Goal: Task Accomplishment & Management: Manage account settings

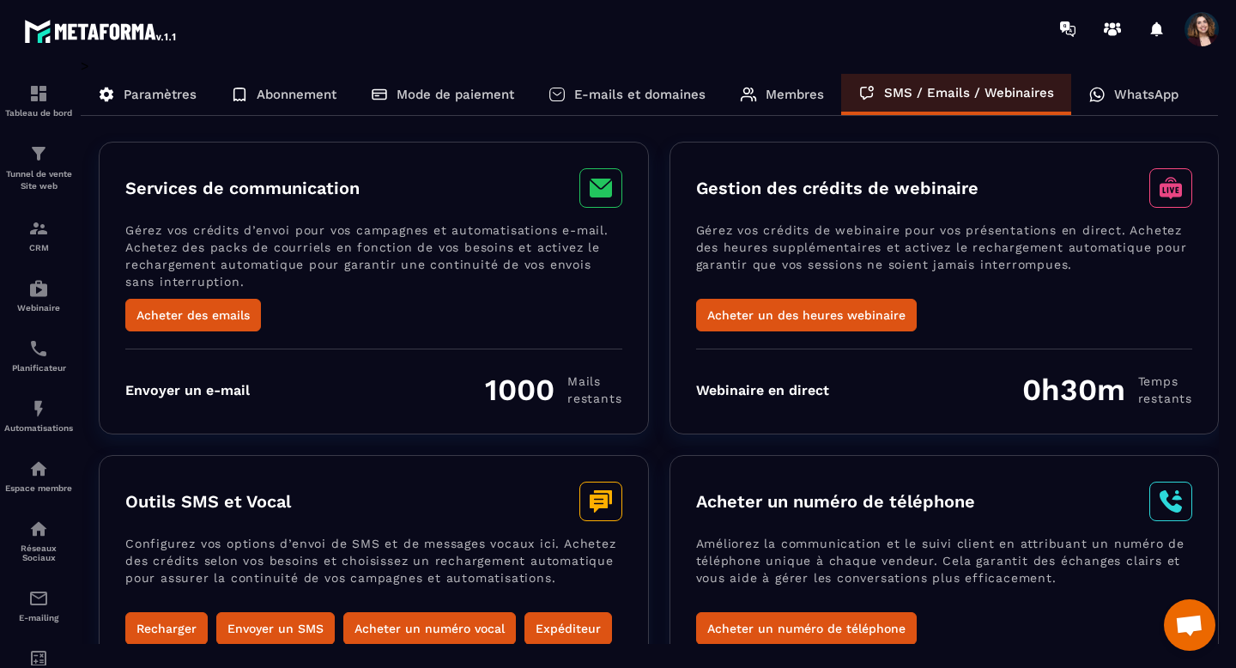
click at [1127, 100] on p "WhatsApp" at bounding box center [1146, 94] width 64 height 15
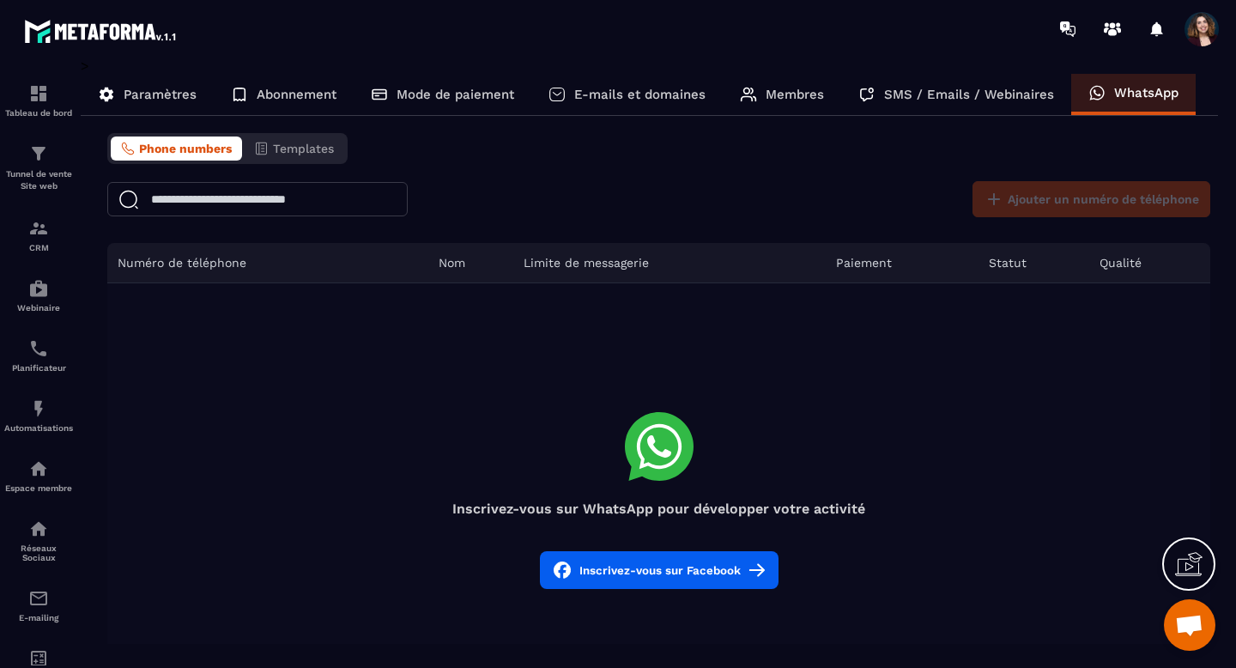
click at [772, 106] on div "Membres" at bounding box center [782, 94] width 118 height 41
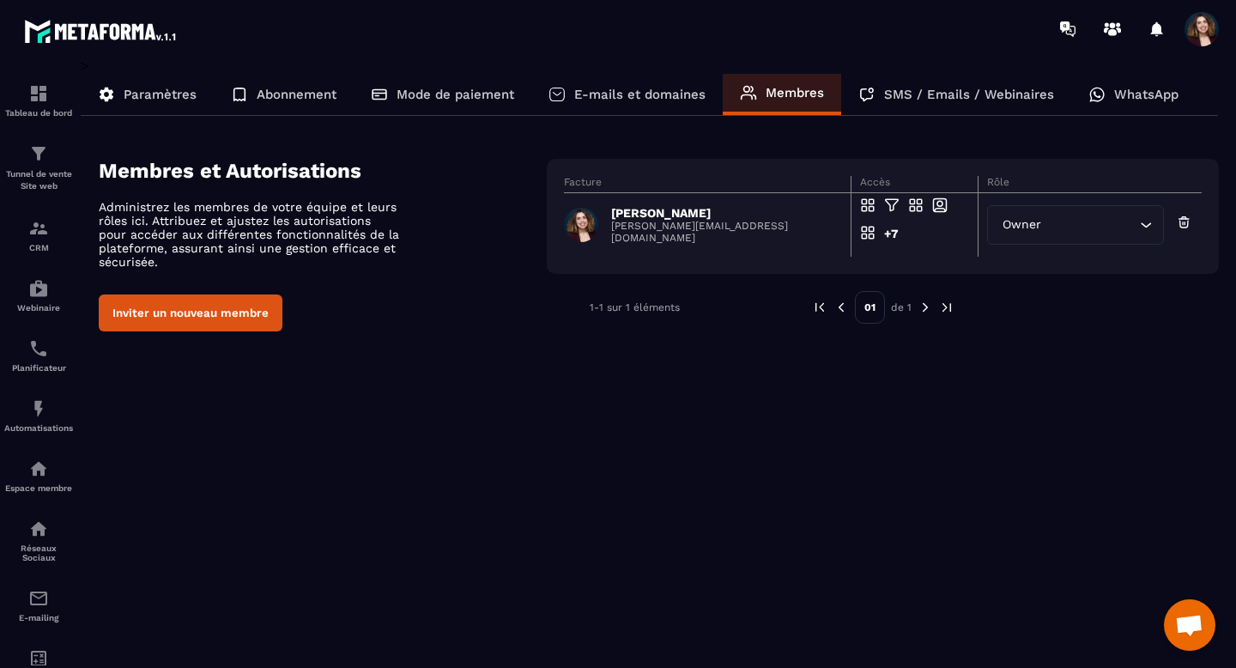
click at [625, 97] on p "E-mails et domaines" at bounding box center [639, 94] width 131 height 15
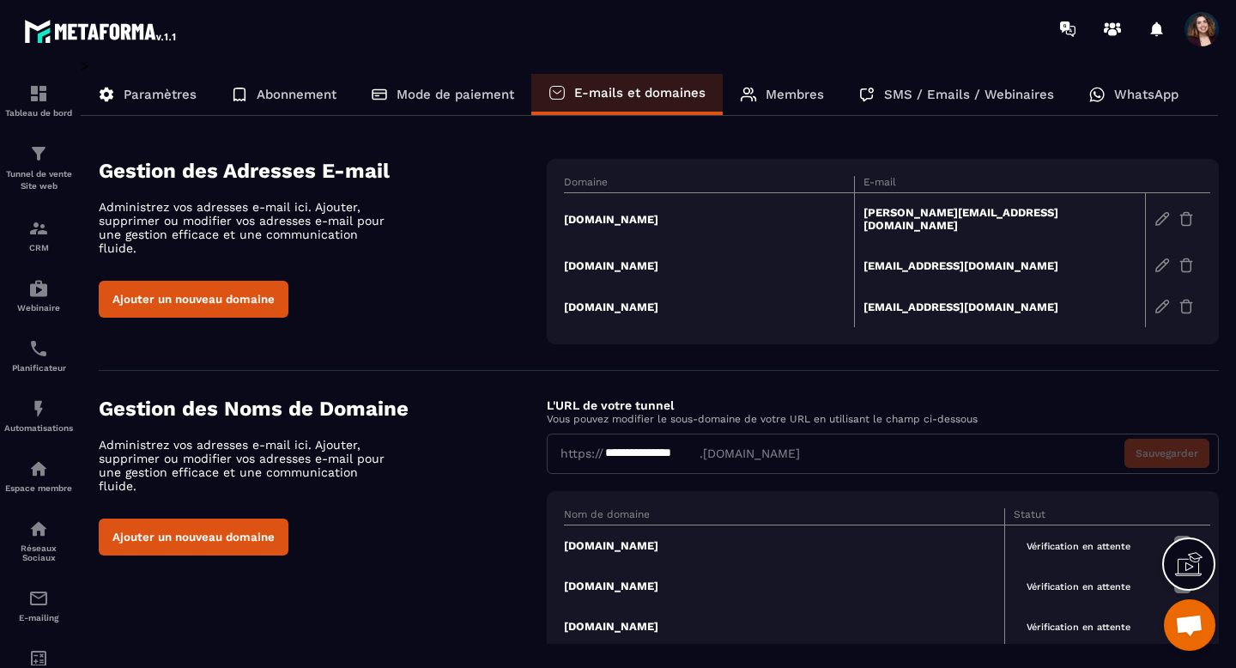
click at [1160, 215] on img at bounding box center [1161, 218] width 15 height 15
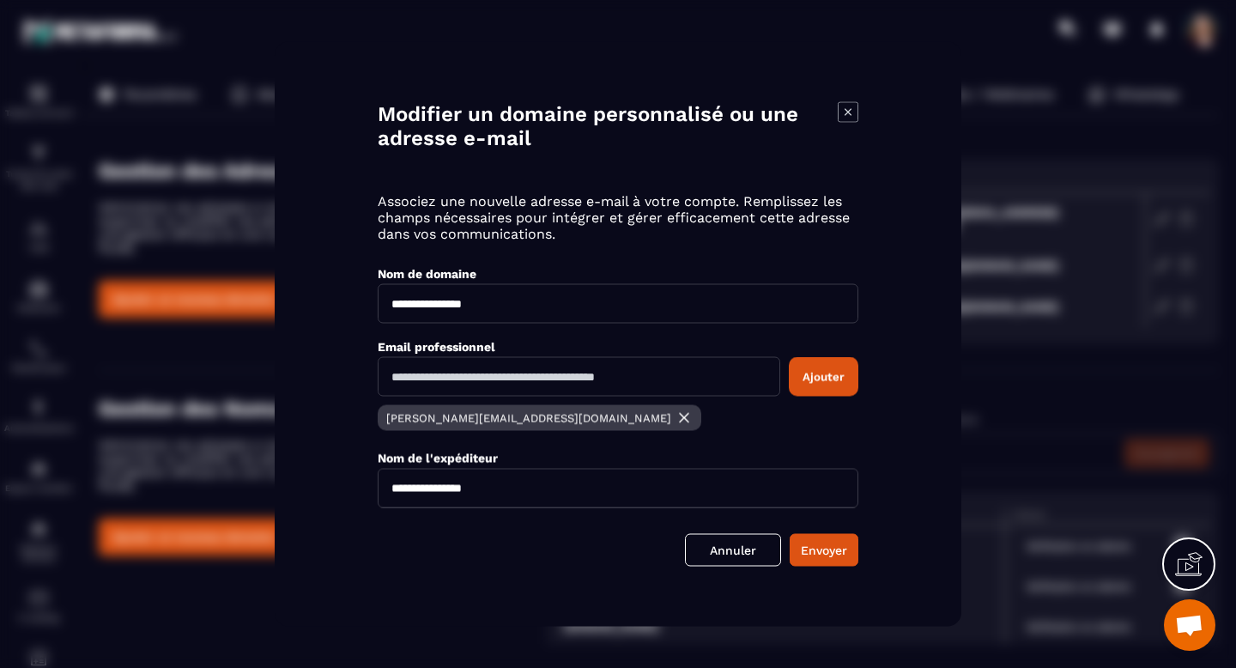
click at [852, 112] on icon "Modal window" at bounding box center [848, 112] width 21 height 21
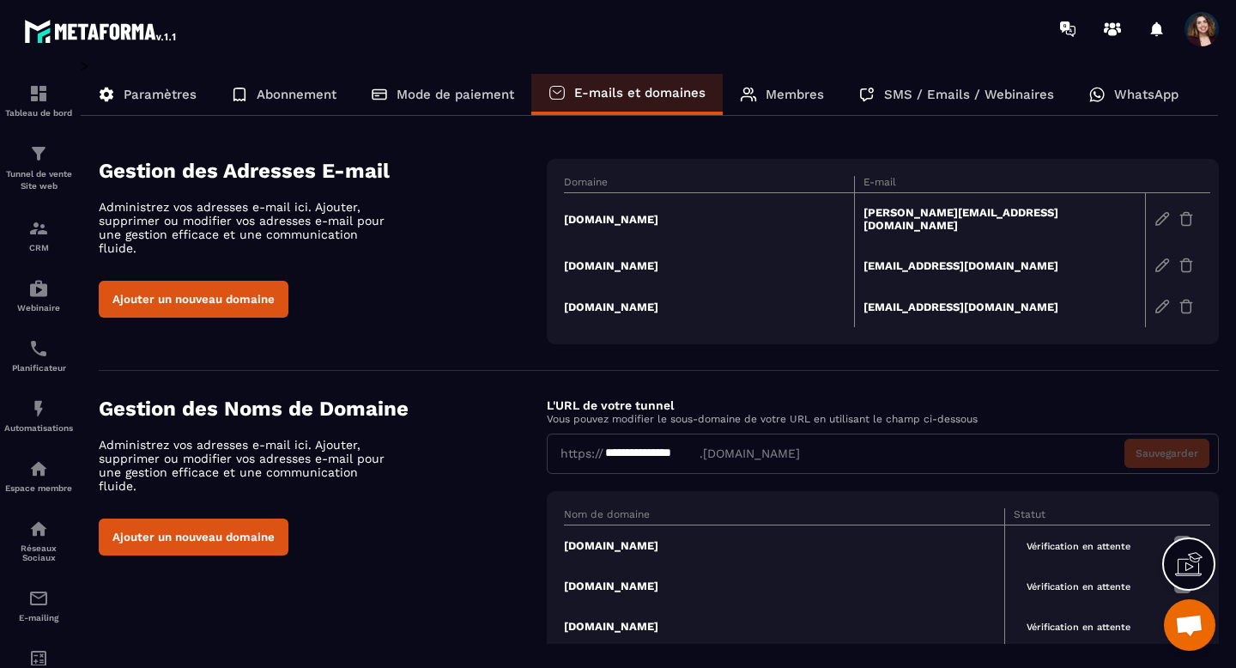
scroll to position [5, 0]
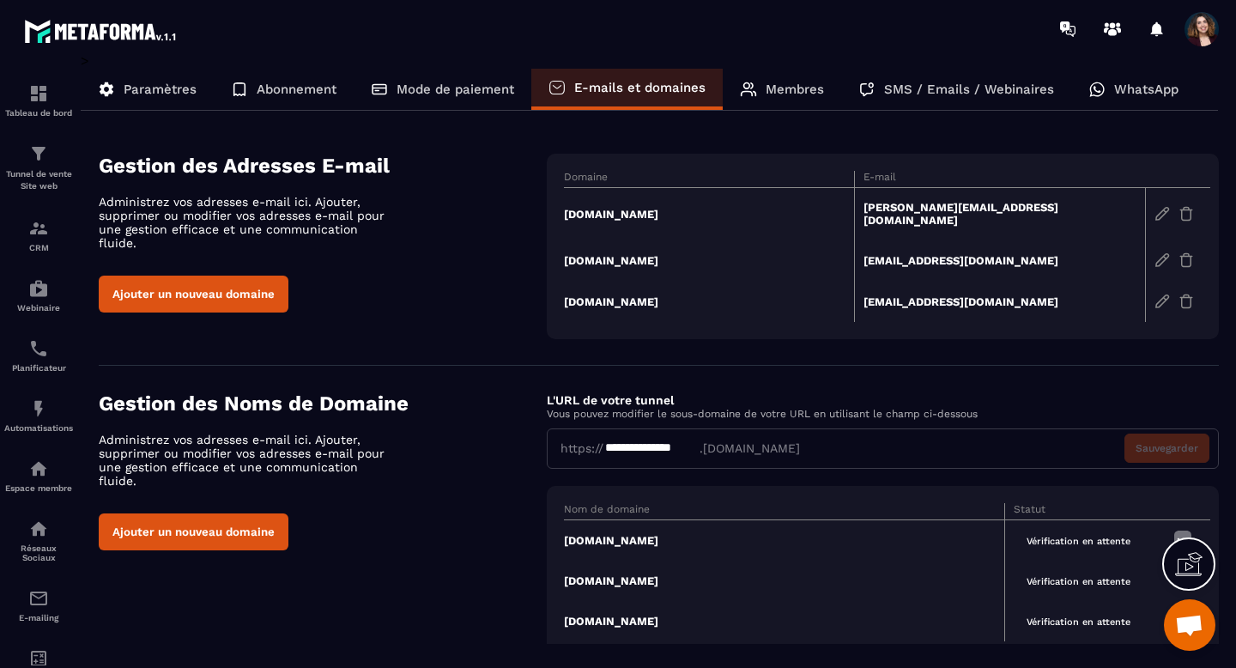
click at [187, 93] on p "Paramètres" at bounding box center [160, 89] width 73 height 15
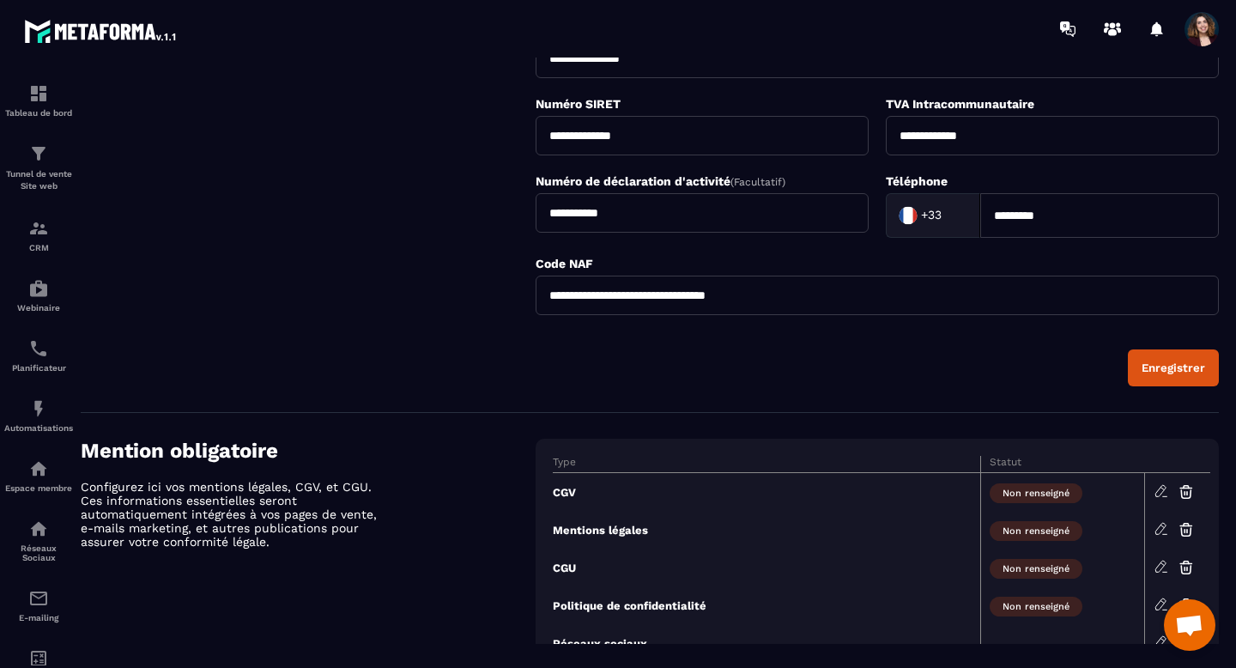
scroll to position [598, 0]
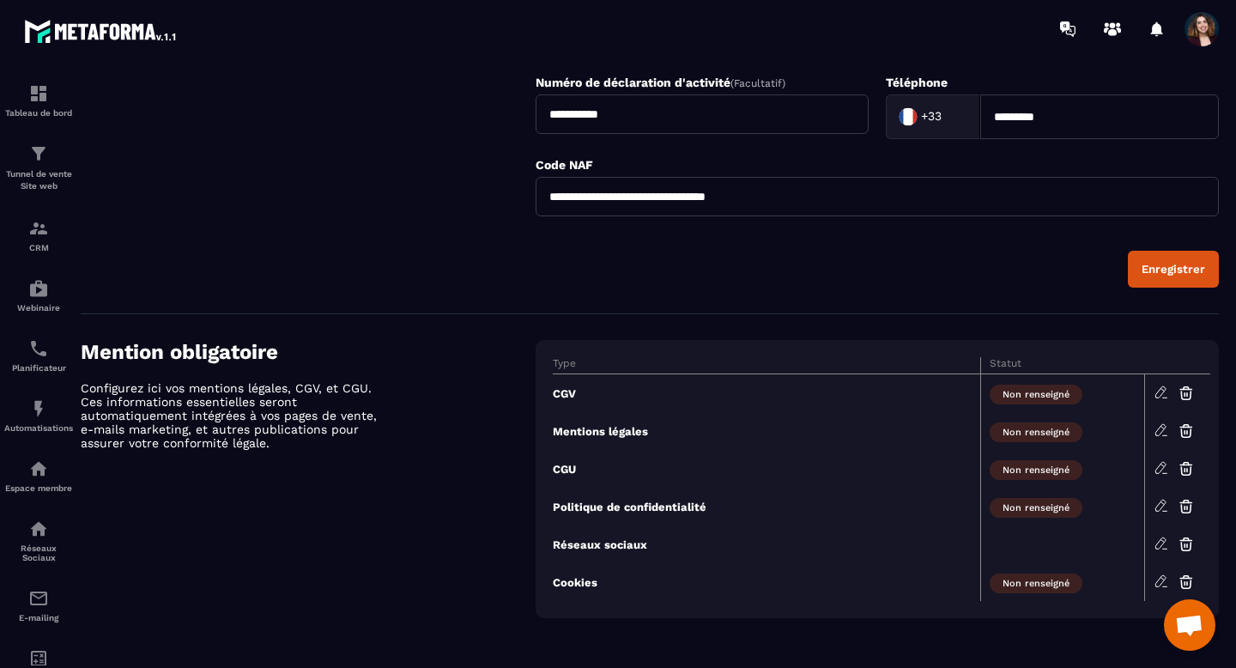
click at [1158, 394] on icon at bounding box center [1160, 391] width 15 height 15
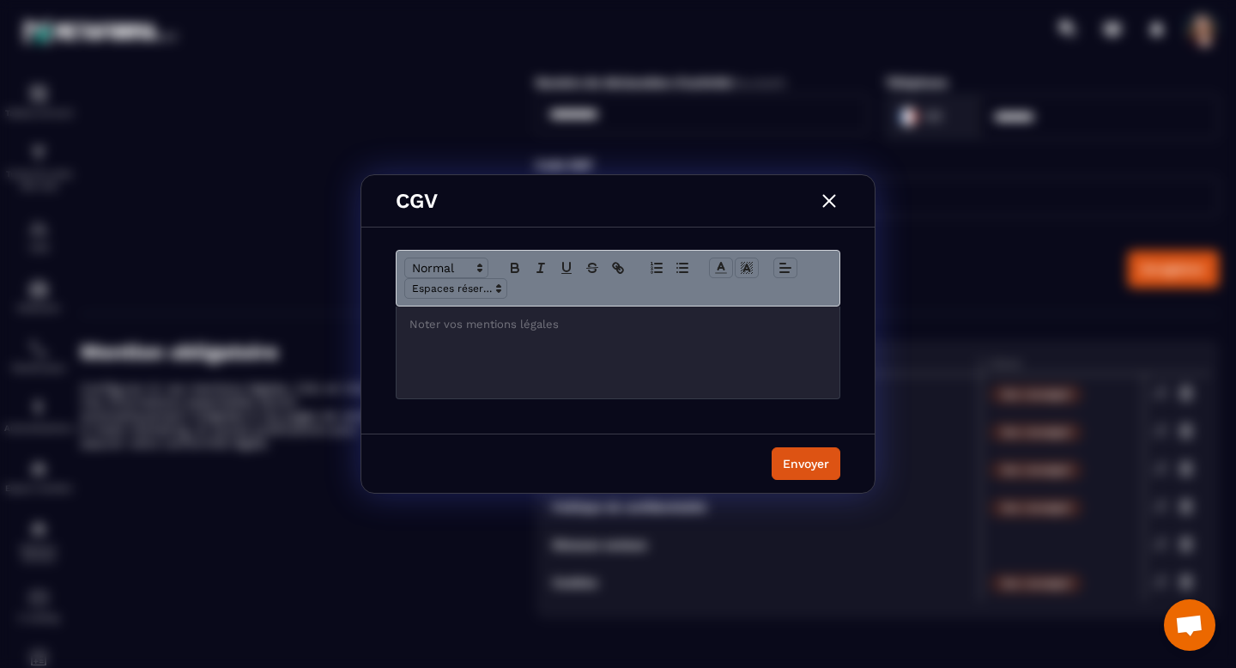
click at [833, 202] on img "Modal window" at bounding box center [829, 201] width 22 height 22
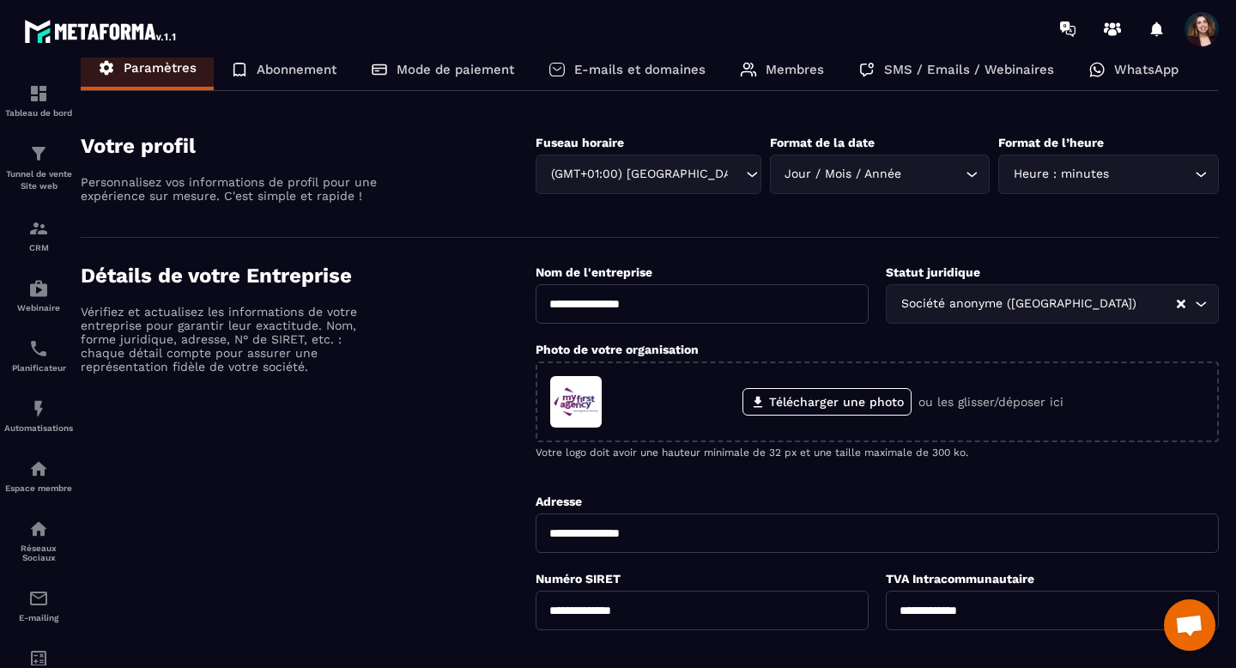
scroll to position [0, 0]
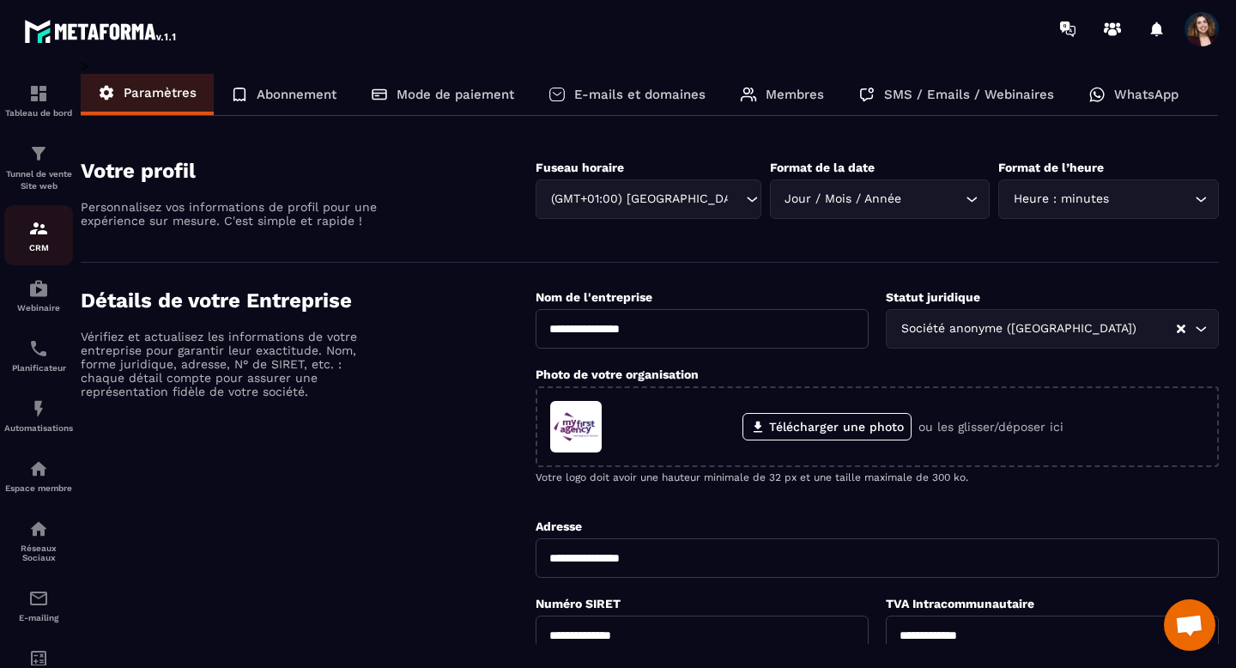
click at [39, 242] on div "CRM" at bounding box center [38, 235] width 69 height 34
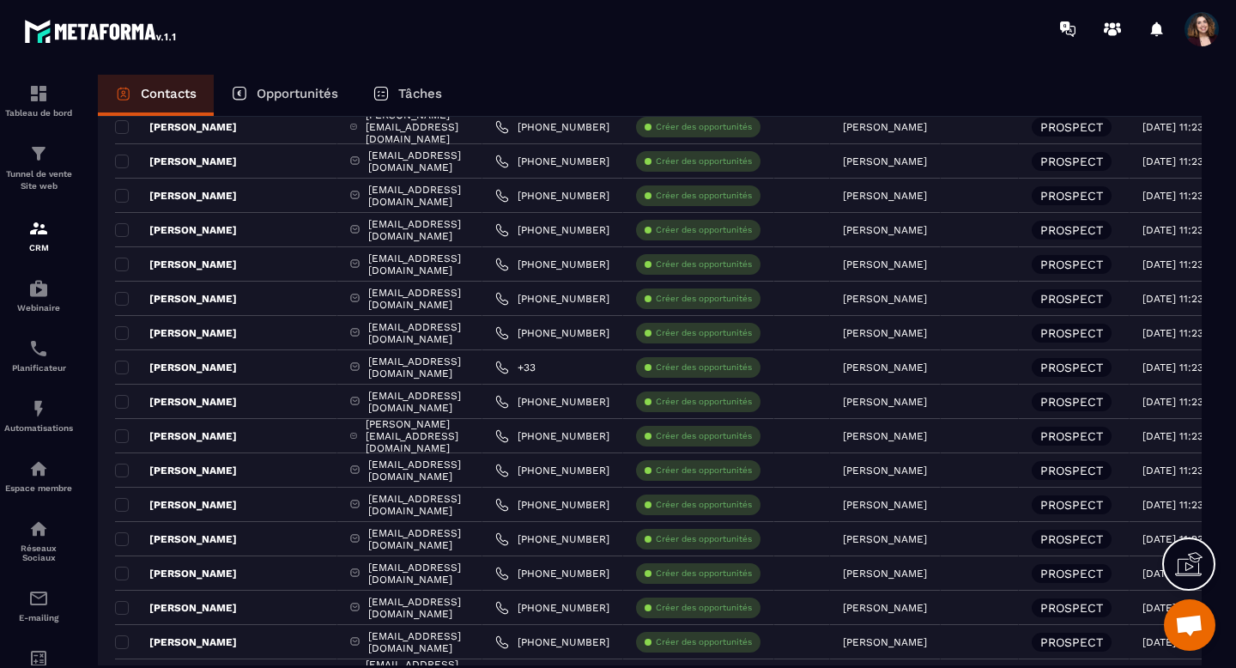
scroll to position [1393, 0]
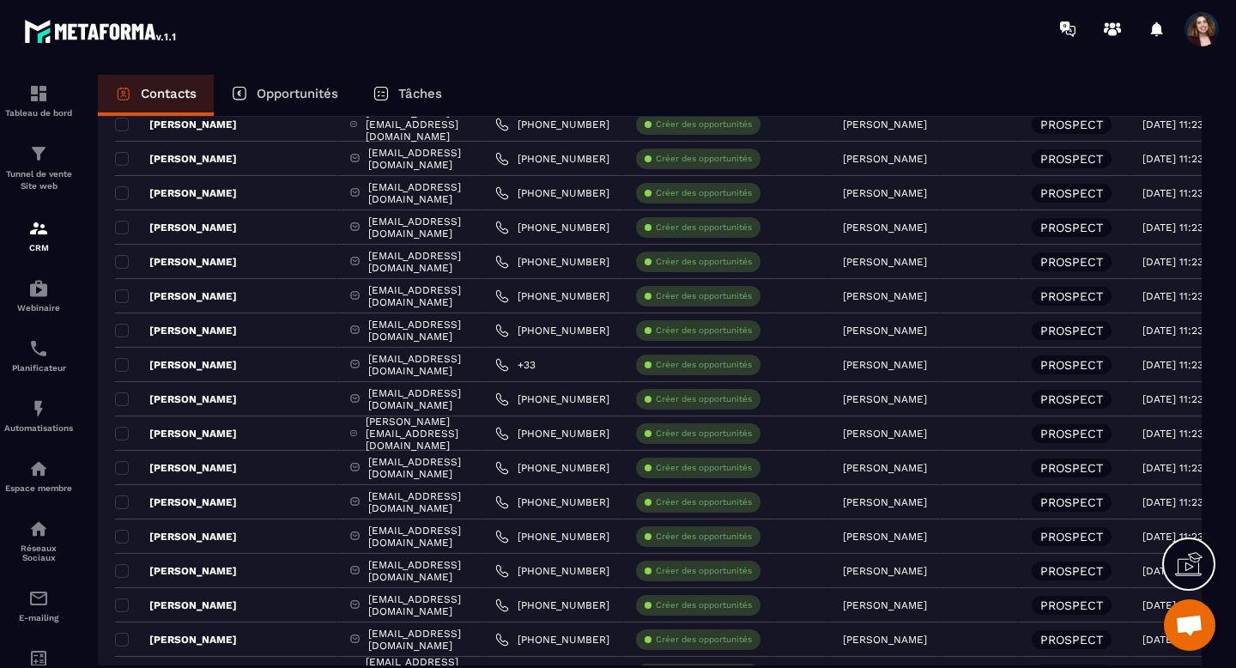
click at [1195, 624] on span "Ouvrir le chat" at bounding box center [1189, 626] width 28 height 24
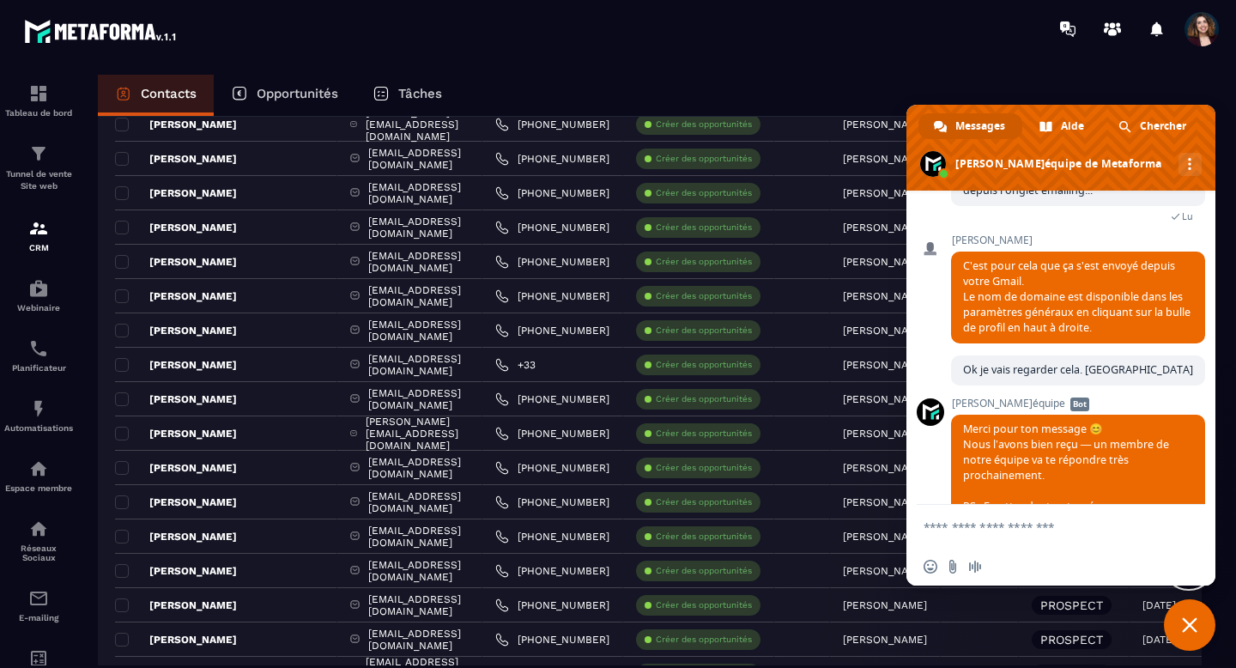
scroll to position [9503, 0]
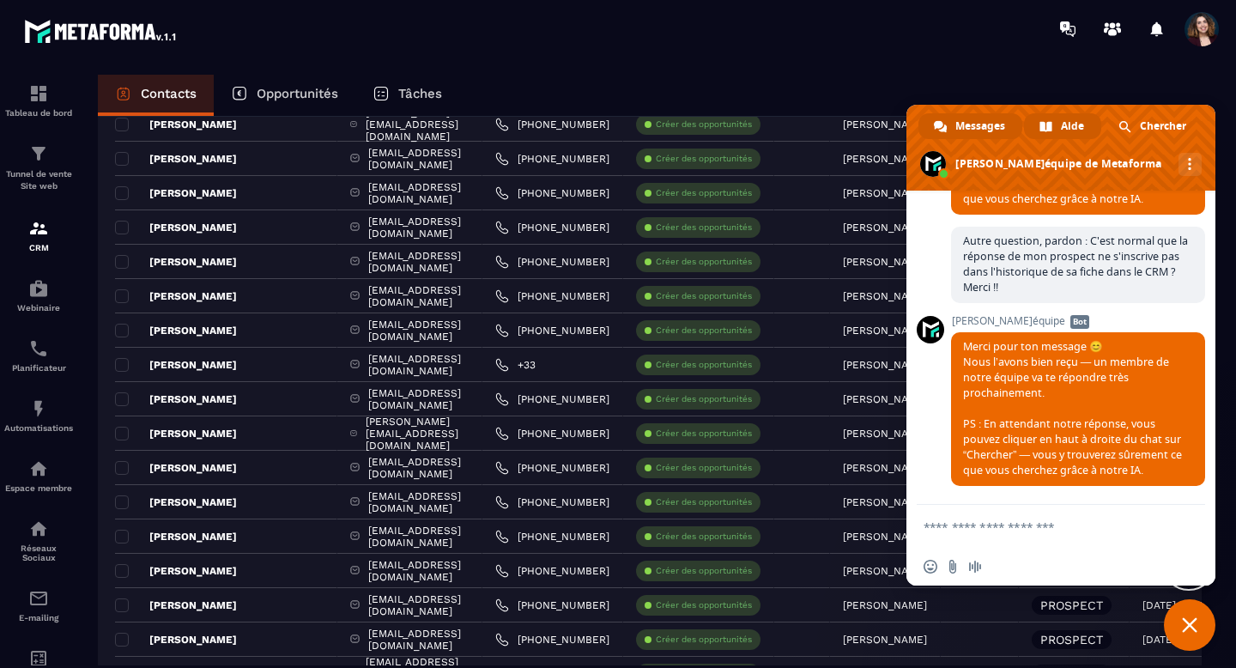
click at [1075, 130] on span "Aide" at bounding box center [1072, 126] width 23 height 26
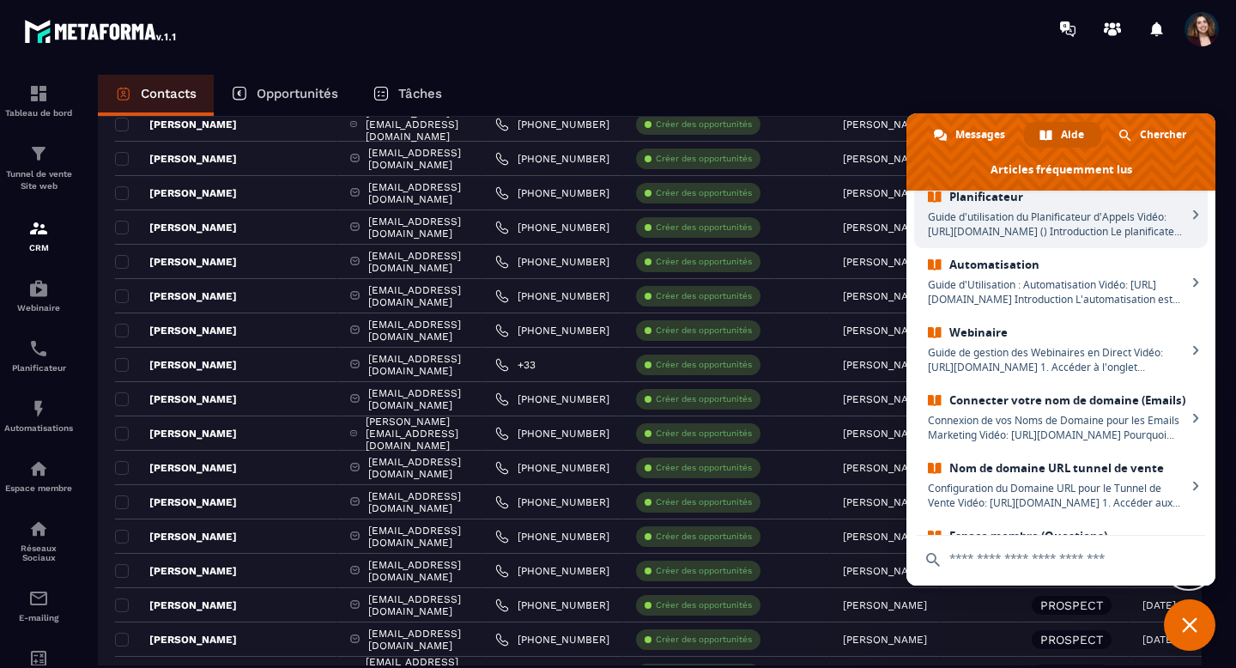
scroll to position [378, 0]
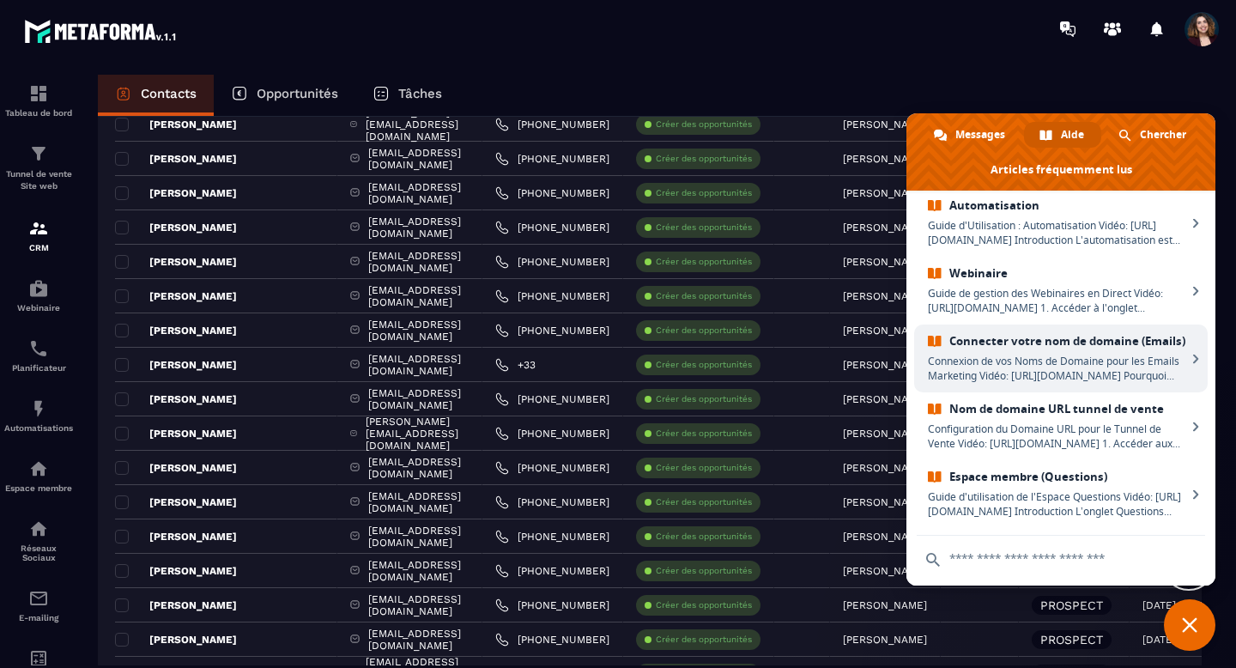
click at [1052, 366] on span "Connexion de vos Noms de Domaine pour les Emails Marketing Vidéo: [URL][DOMAIN_…" at bounding box center [1057, 368] width 258 height 29
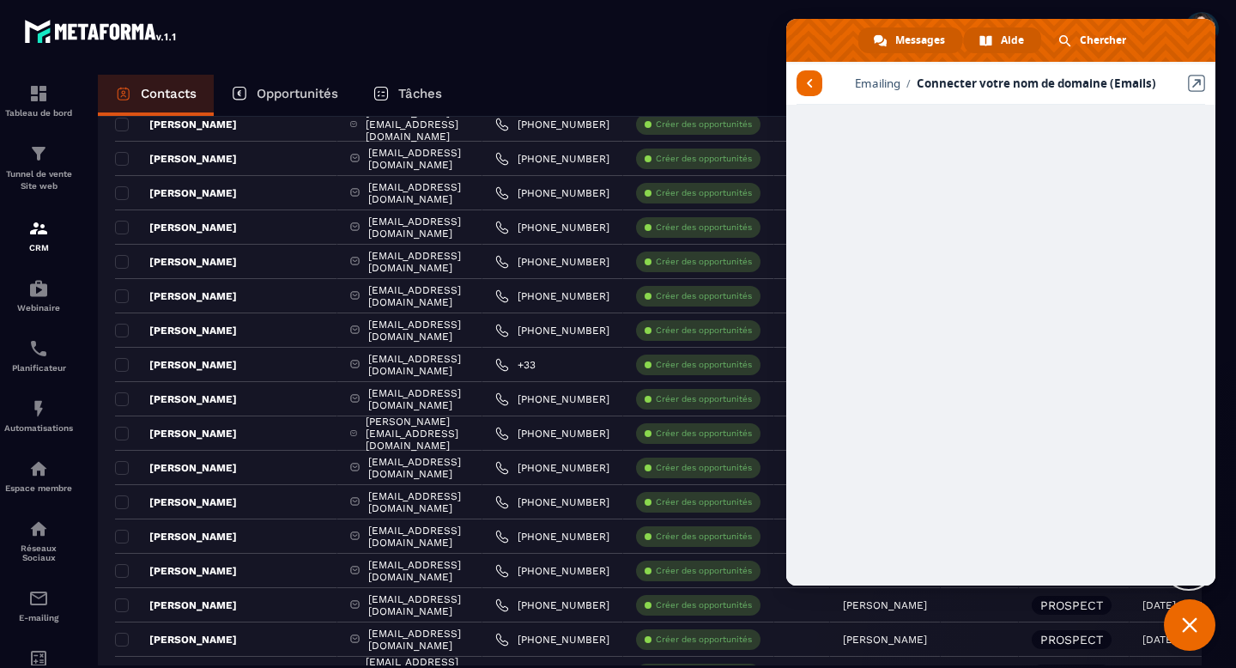
click at [920, 39] on span "Messages" at bounding box center [920, 40] width 50 height 26
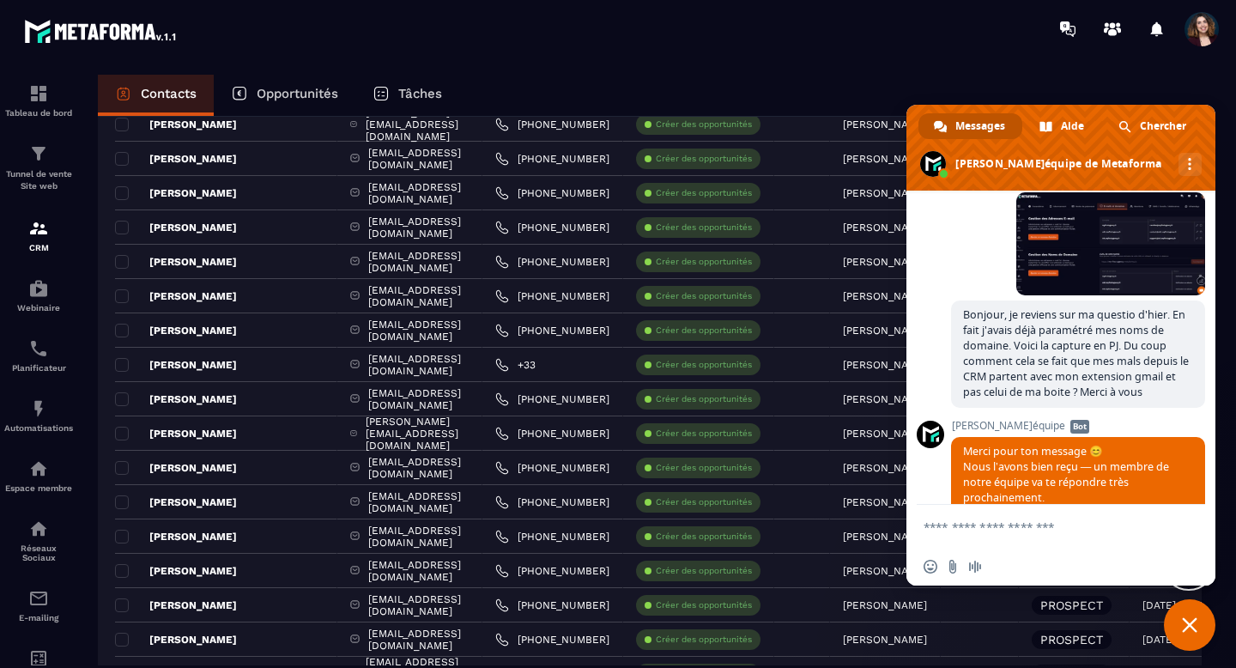
scroll to position [9264, 0]
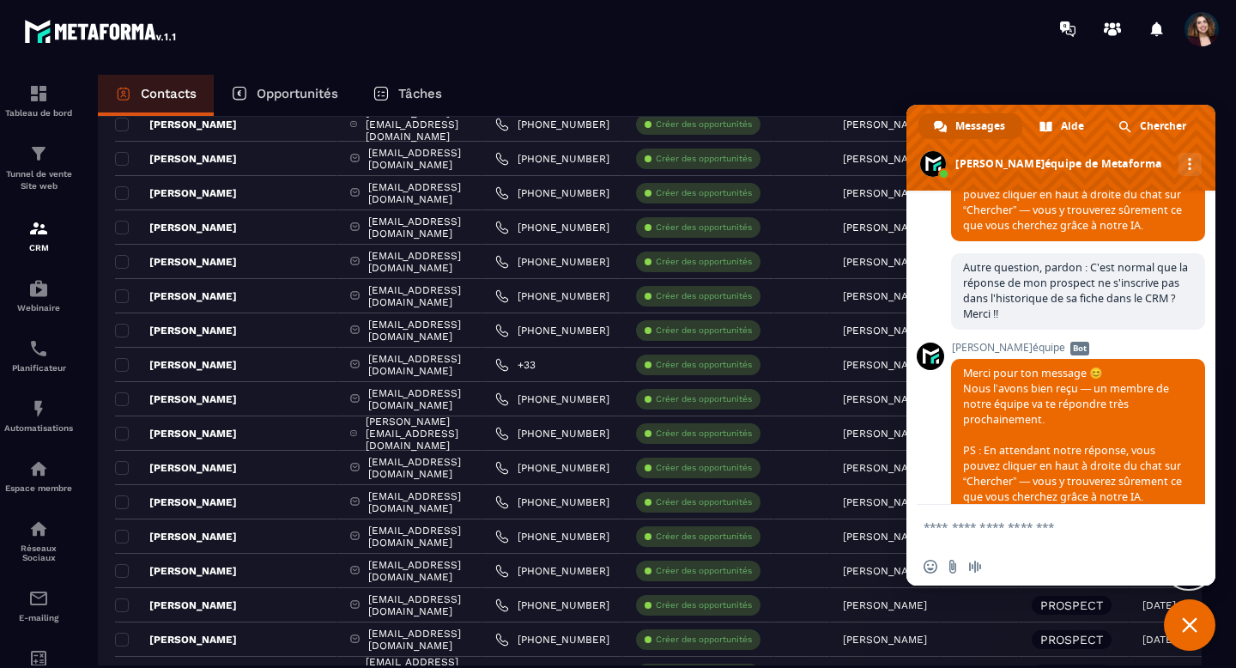
click at [1197, 27] on span at bounding box center [1201, 29] width 34 height 34
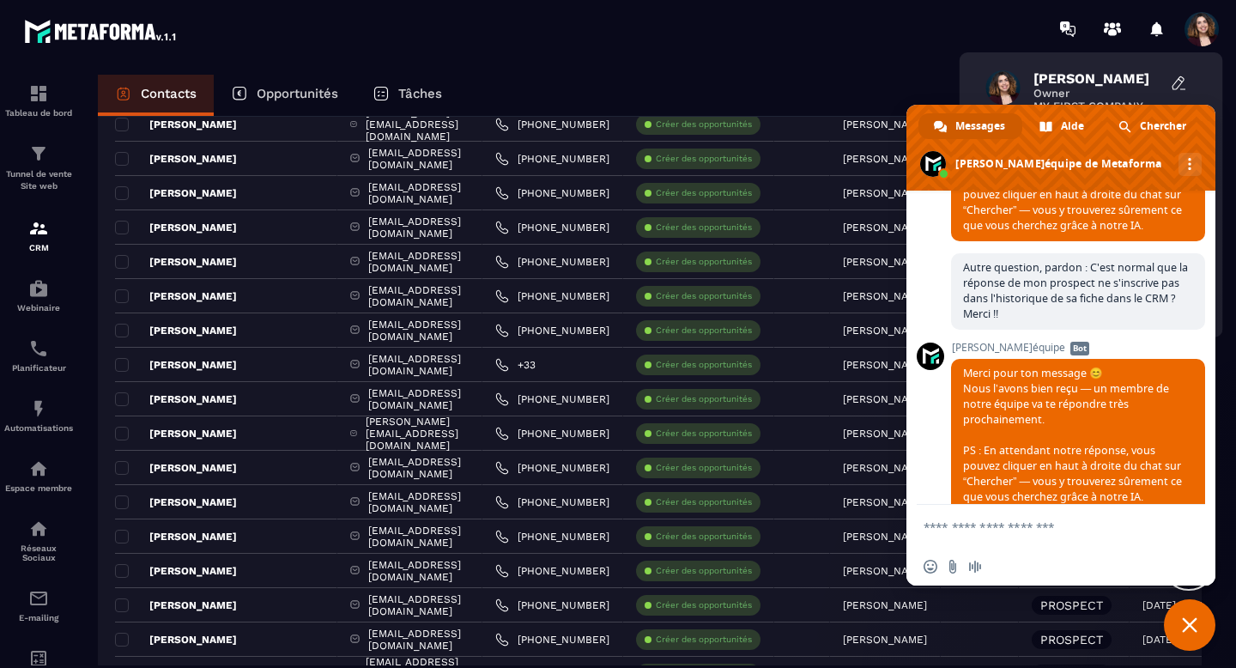
click at [1110, 77] on span "[PERSON_NAME]" at bounding box center [1097, 78] width 129 height 16
click at [1189, 630] on span "Fermer le chat" at bounding box center [1189, 624] width 15 height 15
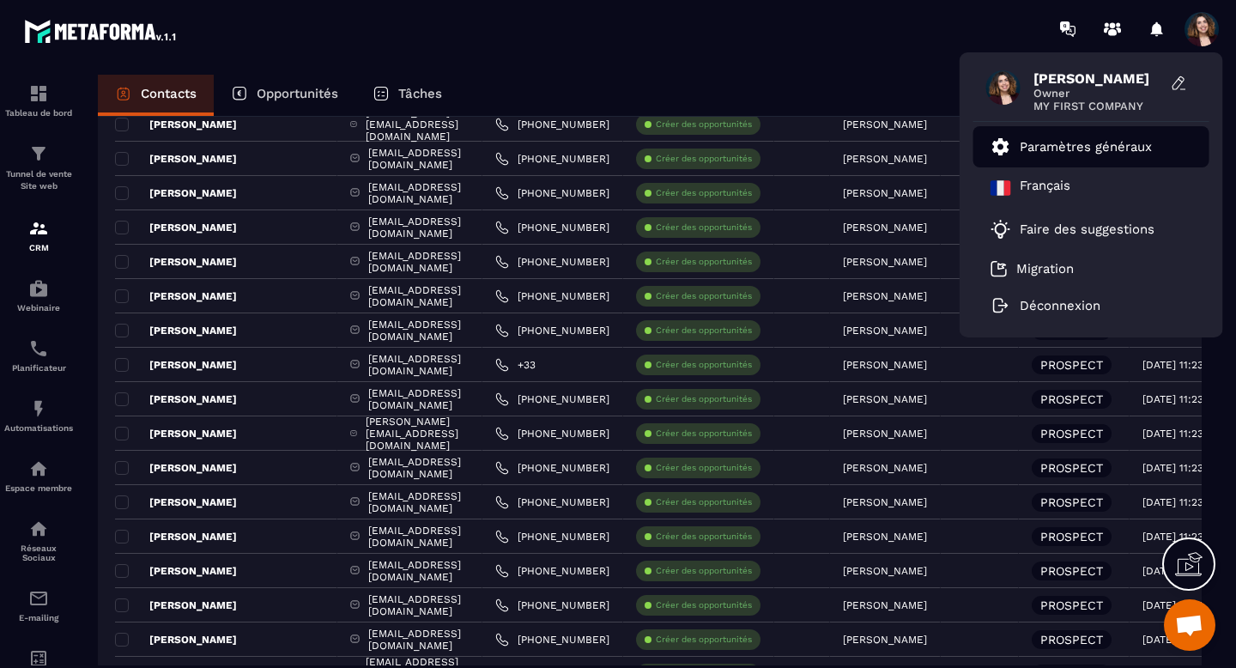
click at [1045, 150] on p "Paramètres généraux" at bounding box center [1085, 146] width 132 height 15
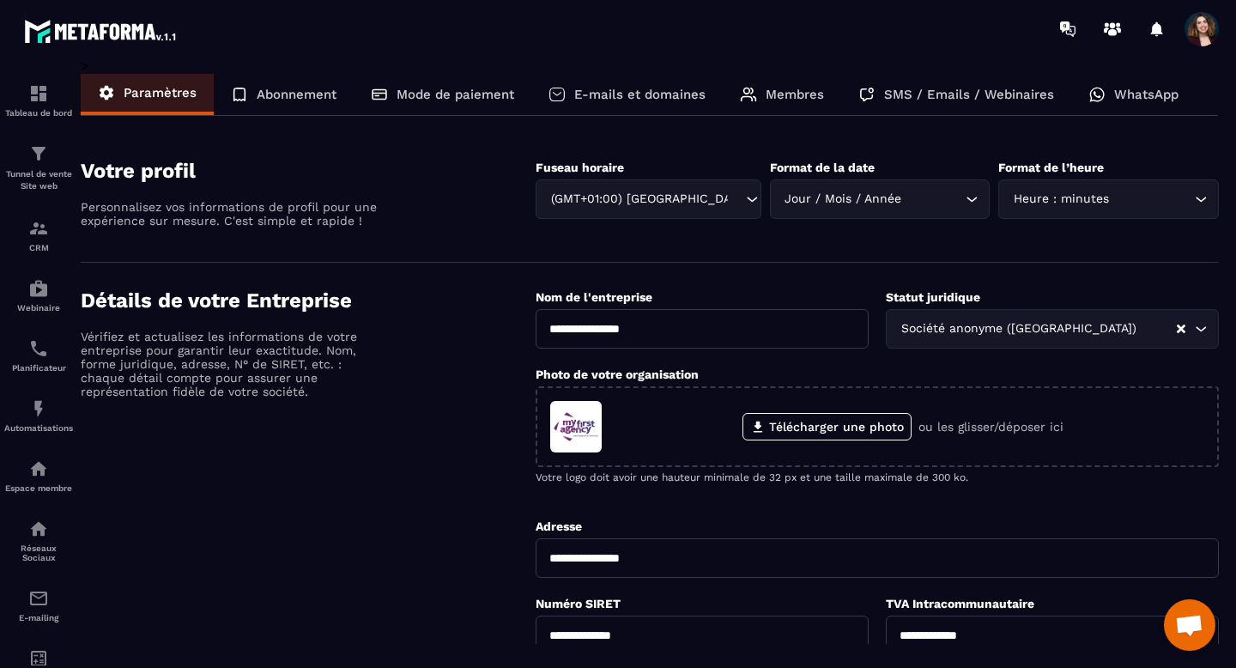
click at [612, 106] on div "E-mails et domaines" at bounding box center [626, 94] width 191 height 41
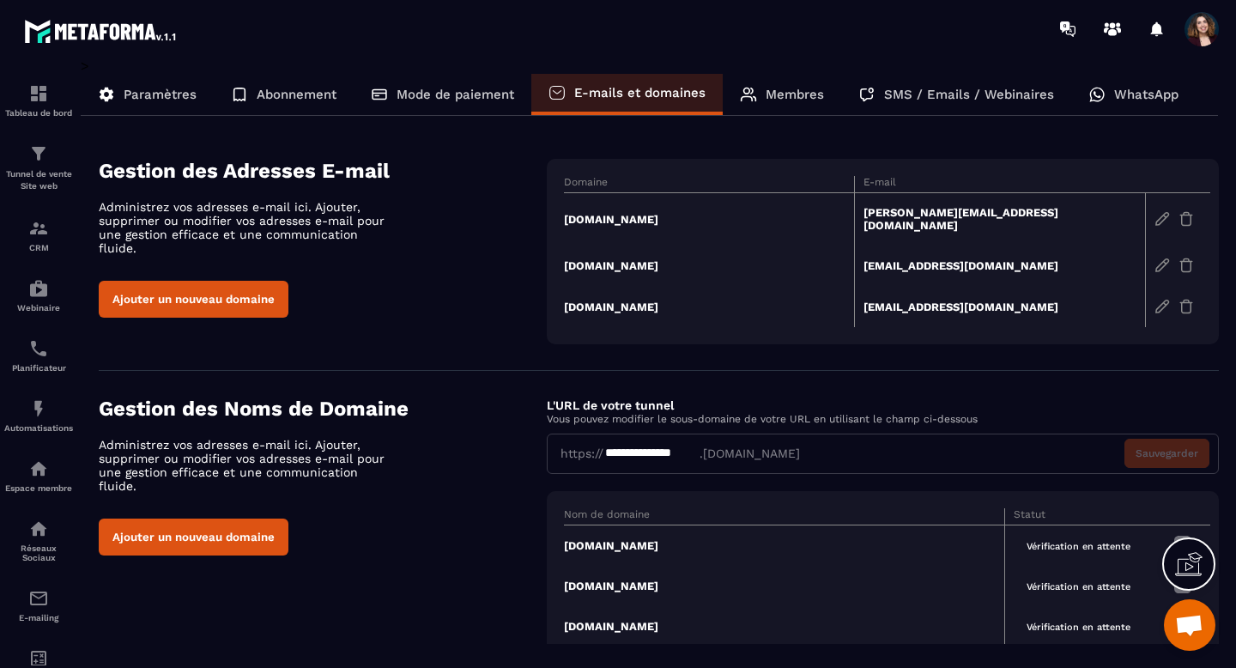
scroll to position [34, 0]
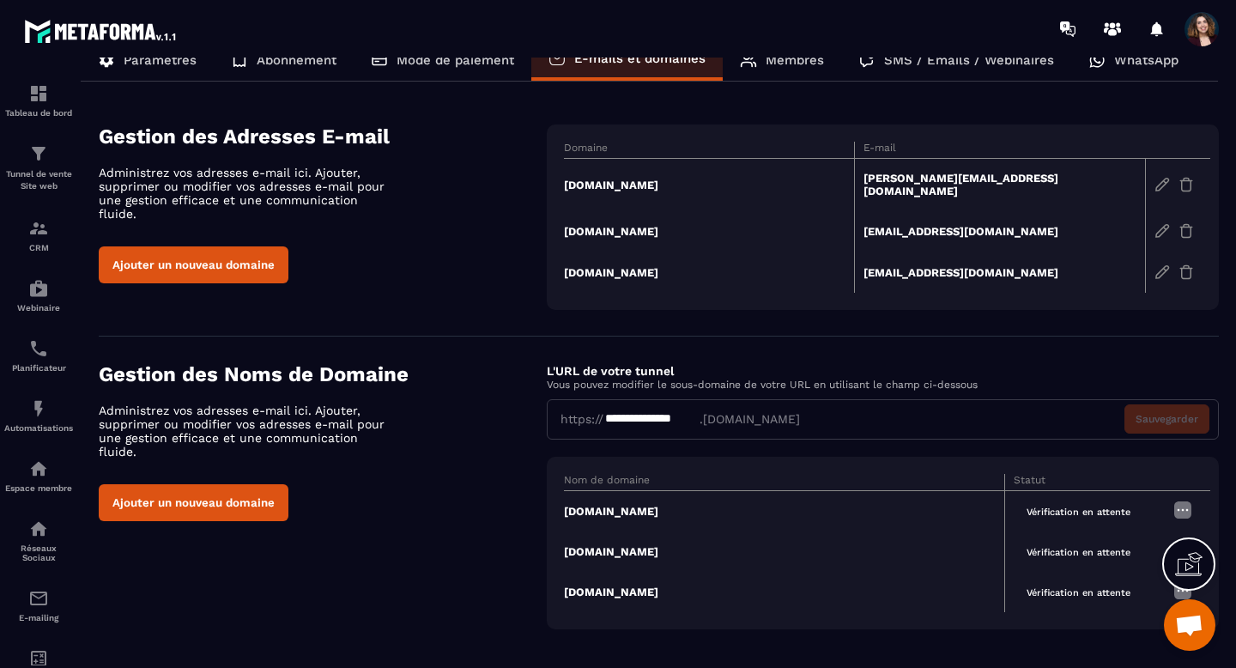
click at [1159, 180] on img at bounding box center [1161, 184] width 15 height 15
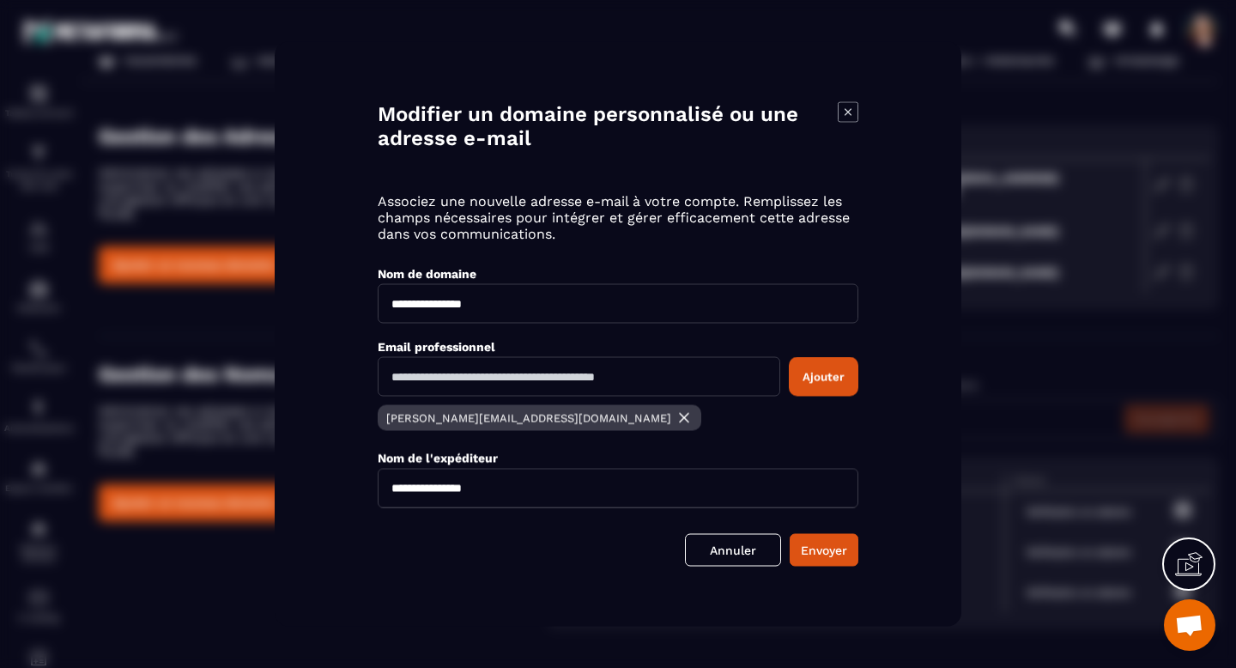
click at [848, 113] on icon "Modal window" at bounding box center [848, 112] width 21 height 21
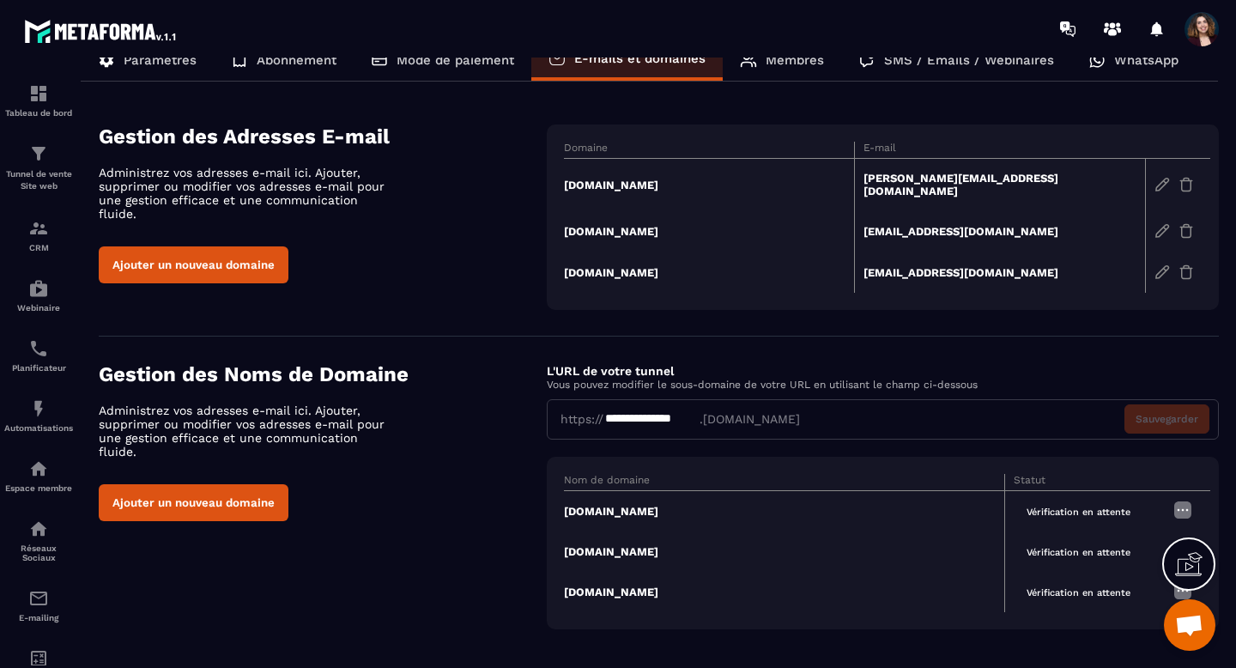
click at [1196, 618] on span "Ouvrir le chat" at bounding box center [1189, 626] width 28 height 24
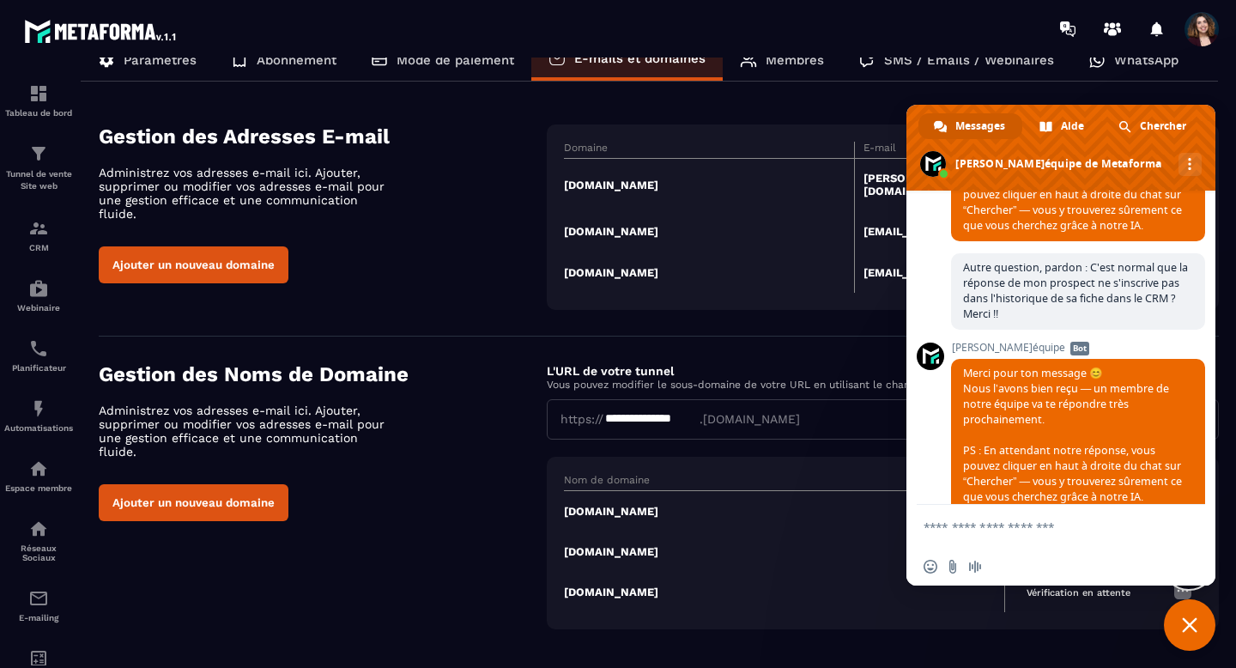
scroll to position [9503, 0]
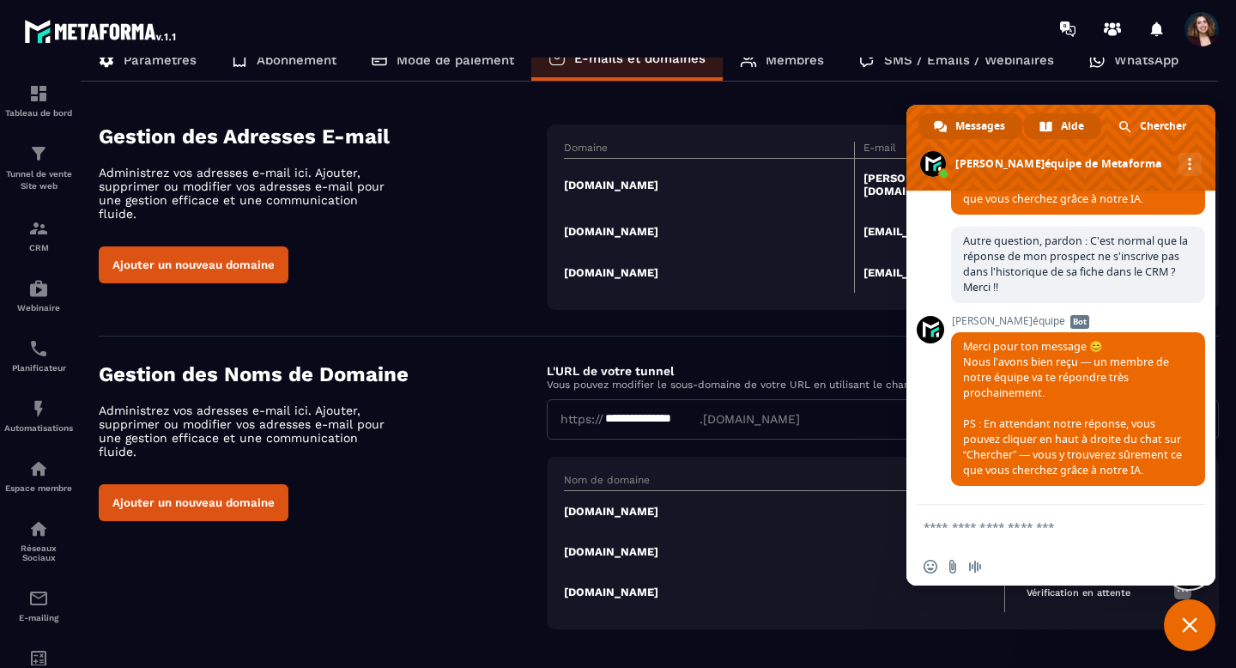
click at [1076, 133] on span "Aide" at bounding box center [1072, 126] width 23 height 26
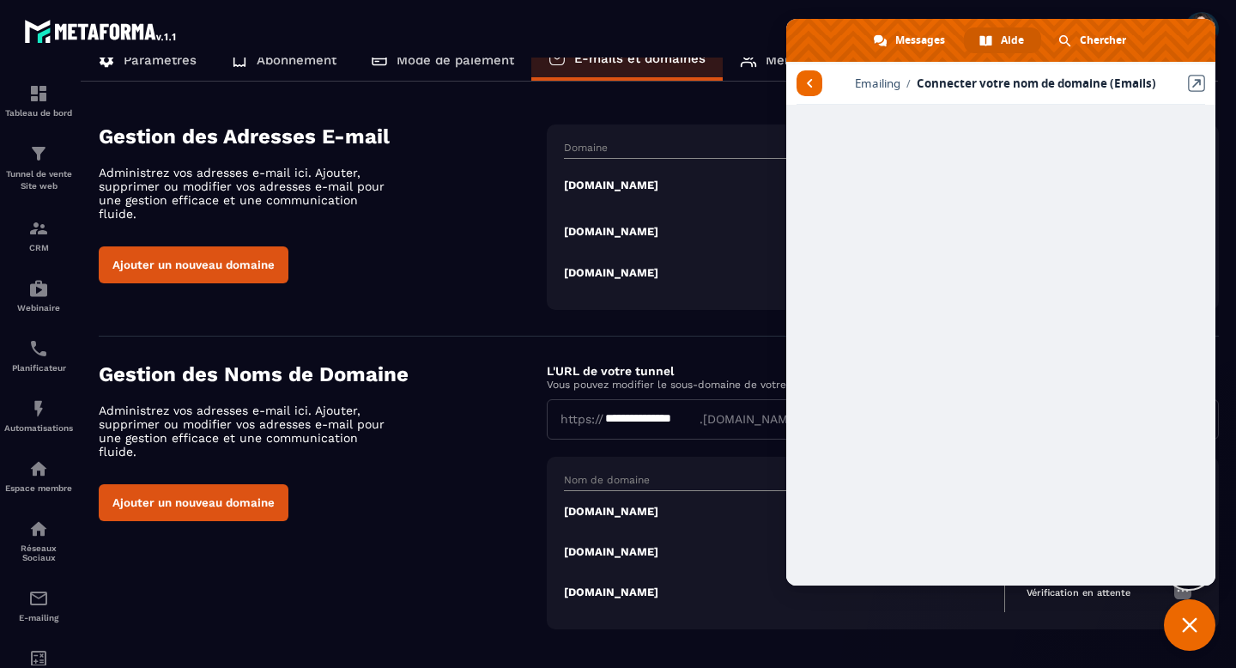
click at [1190, 627] on span "Fermer le chat" at bounding box center [1189, 624] width 15 height 15
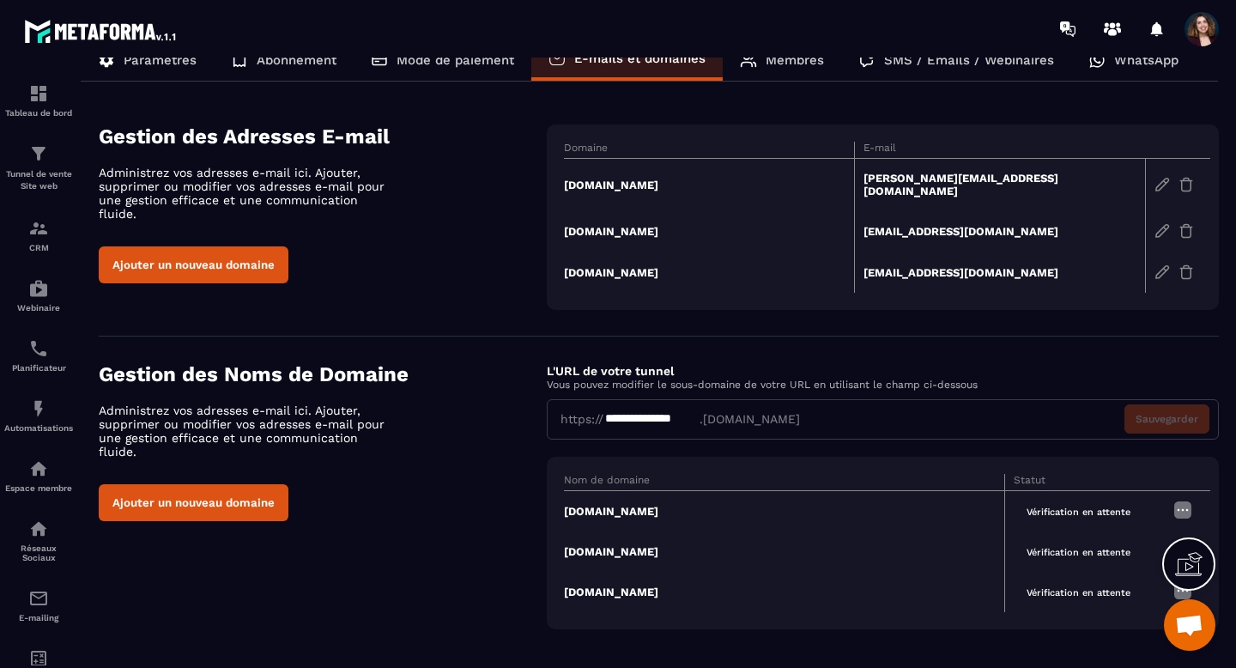
click at [621, 179] on td "[DOMAIN_NAME]" at bounding box center [709, 185] width 291 height 52
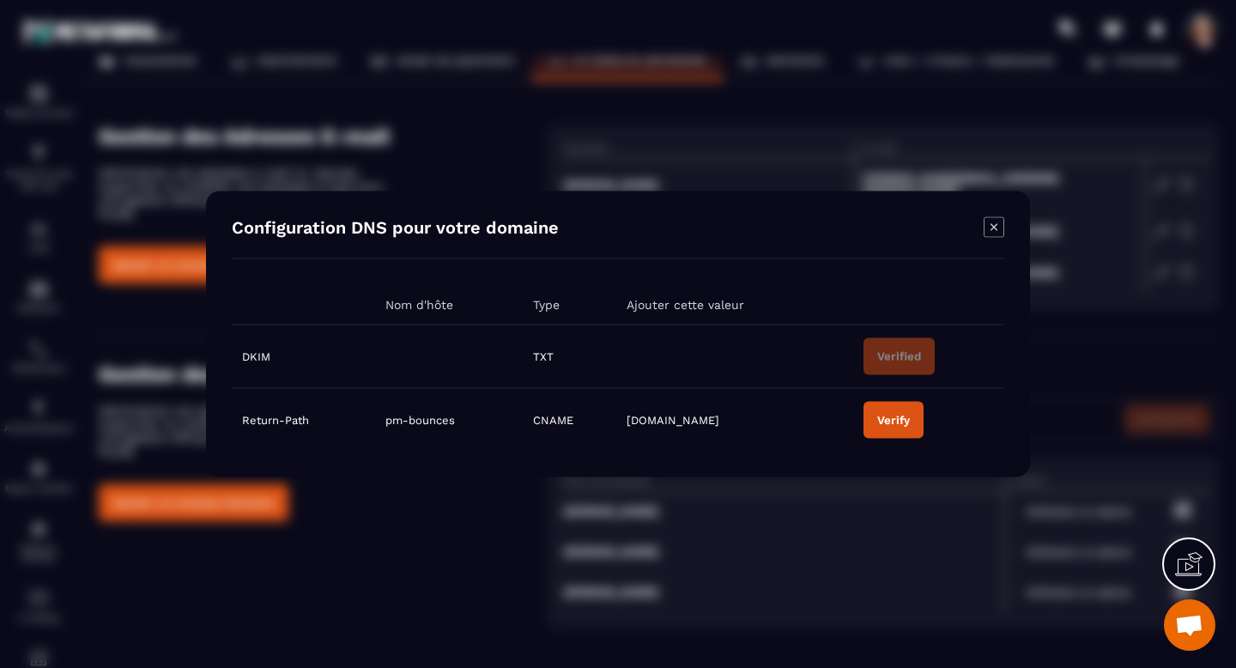
click at [995, 214] on div "Configuration DNS pour votre domaine Nom d'hôte Type Ajouter cette valeur DKIM …" at bounding box center [618, 334] width 824 height 286
click at [989, 225] on icon "Modal window" at bounding box center [993, 227] width 21 height 21
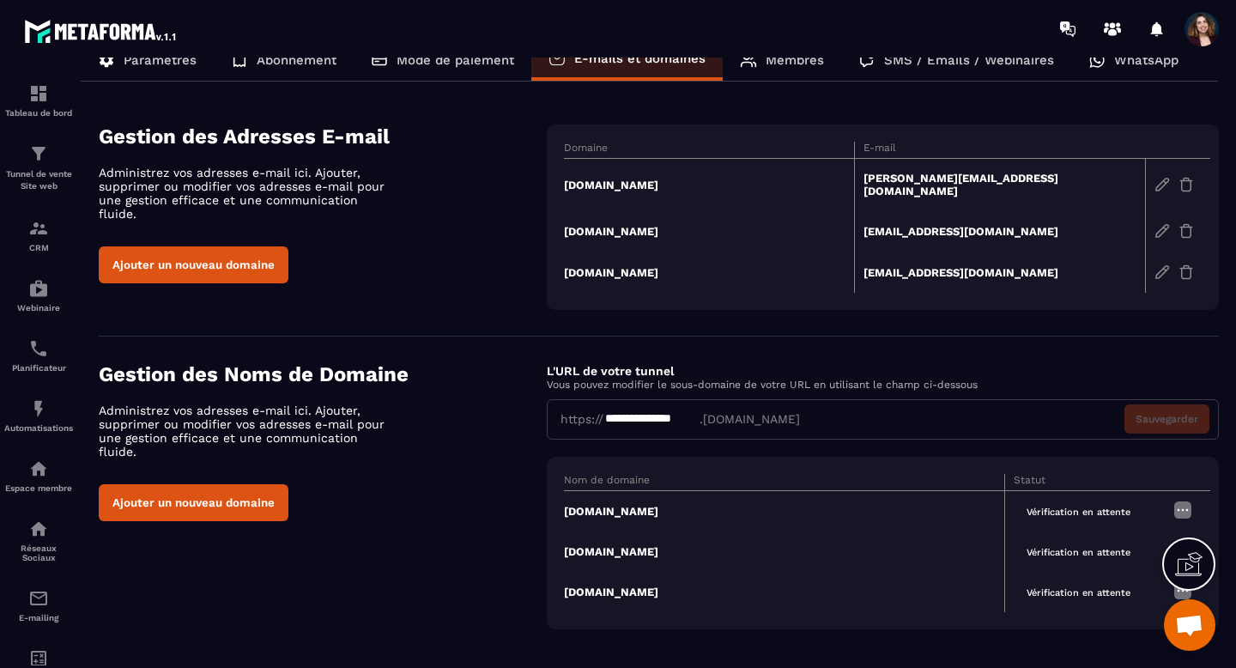
click at [650, 231] on td "[DOMAIN_NAME]" at bounding box center [709, 230] width 291 height 41
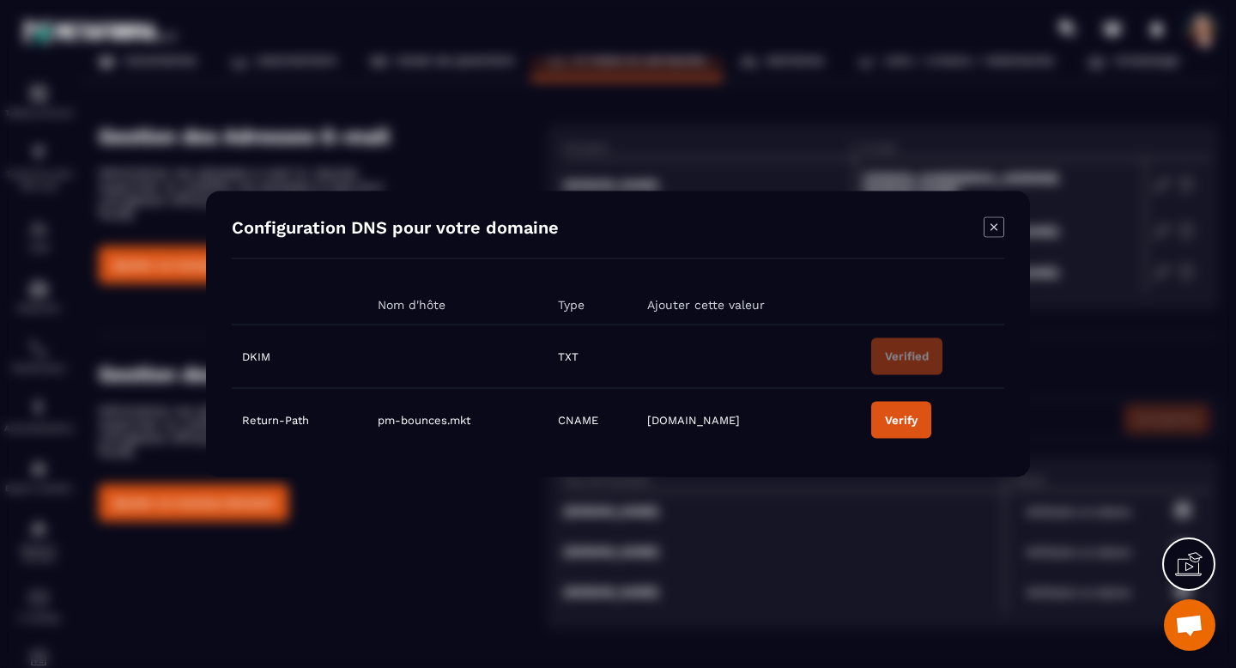
click at [989, 230] on icon "Modal window" at bounding box center [993, 227] width 21 height 21
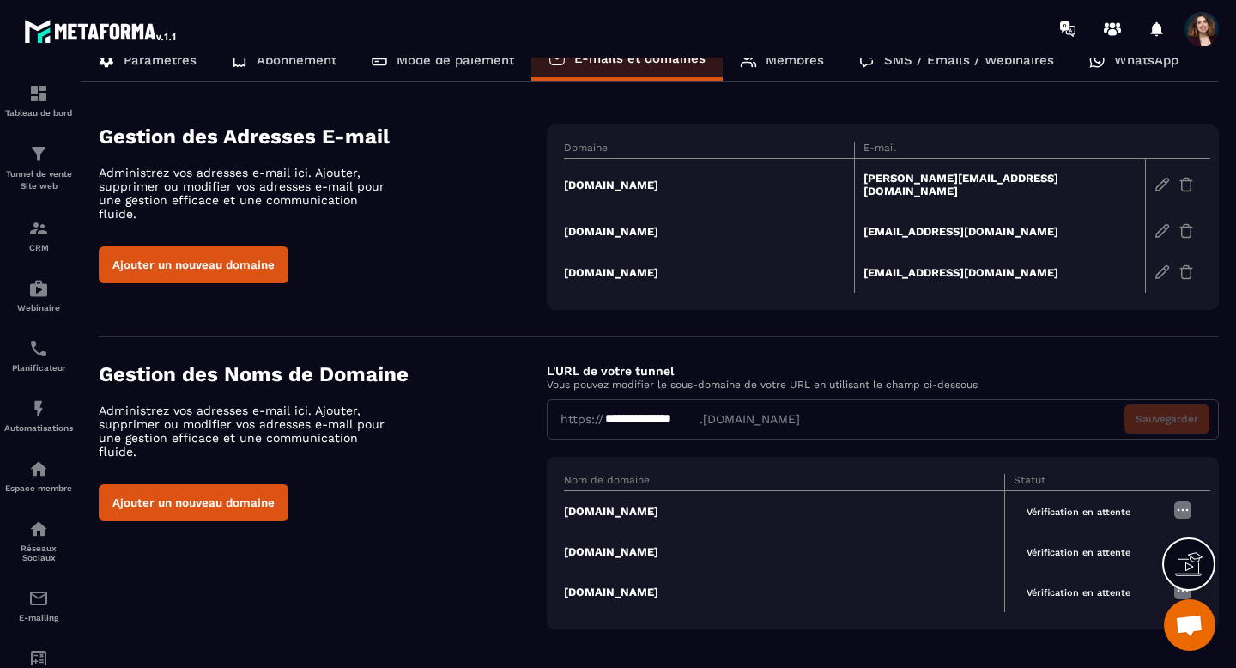
click at [623, 186] on td "[DOMAIN_NAME]" at bounding box center [709, 185] width 291 height 52
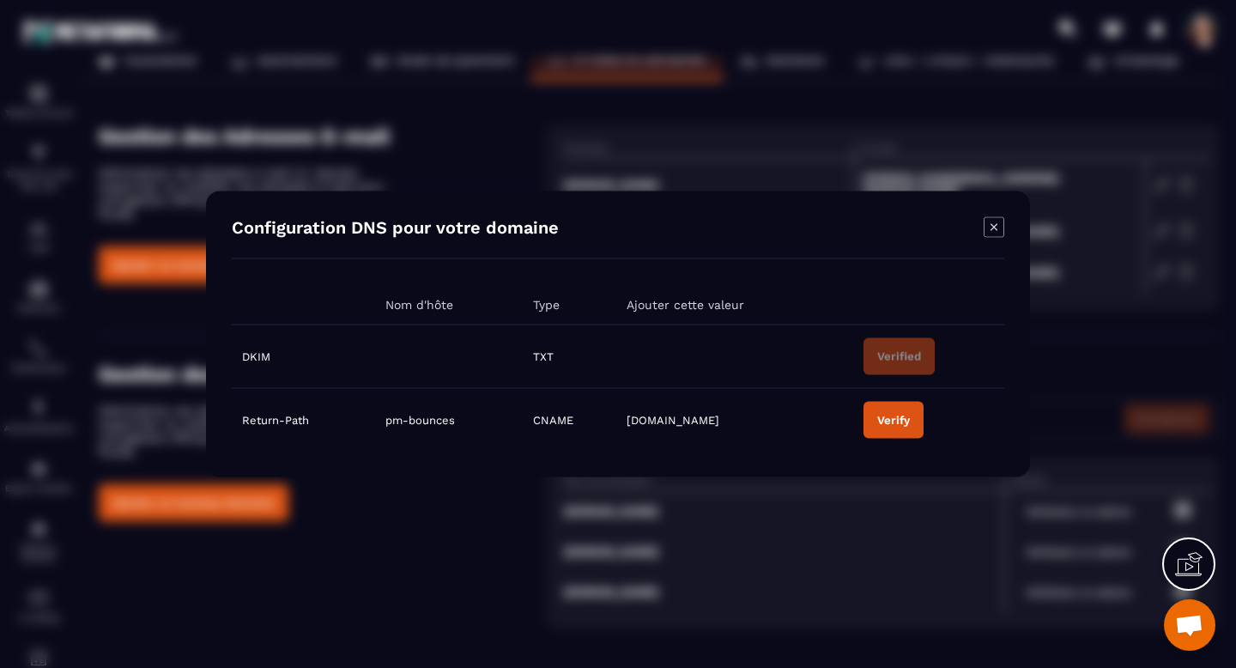
click at [876, 433] on button "Verify" at bounding box center [893, 420] width 60 height 37
click at [992, 227] on icon "Modal window" at bounding box center [993, 226] width 7 height 7
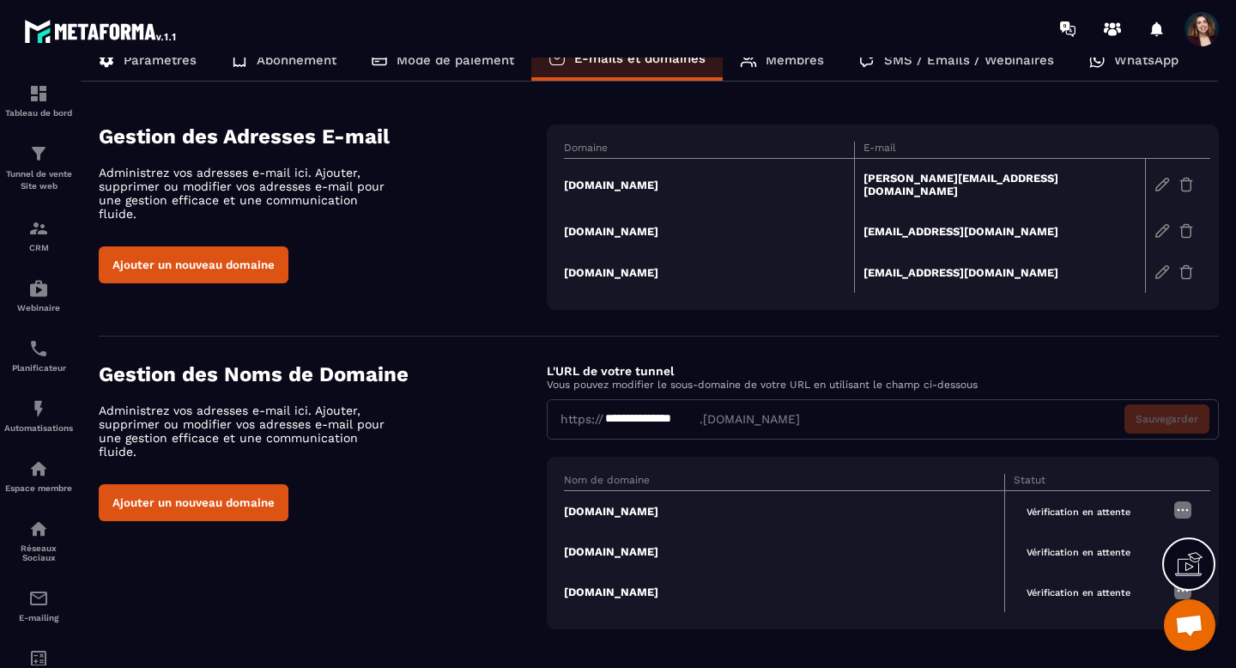
click at [649, 267] on td "[DOMAIN_NAME]" at bounding box center [709, 271] width 291 height 41
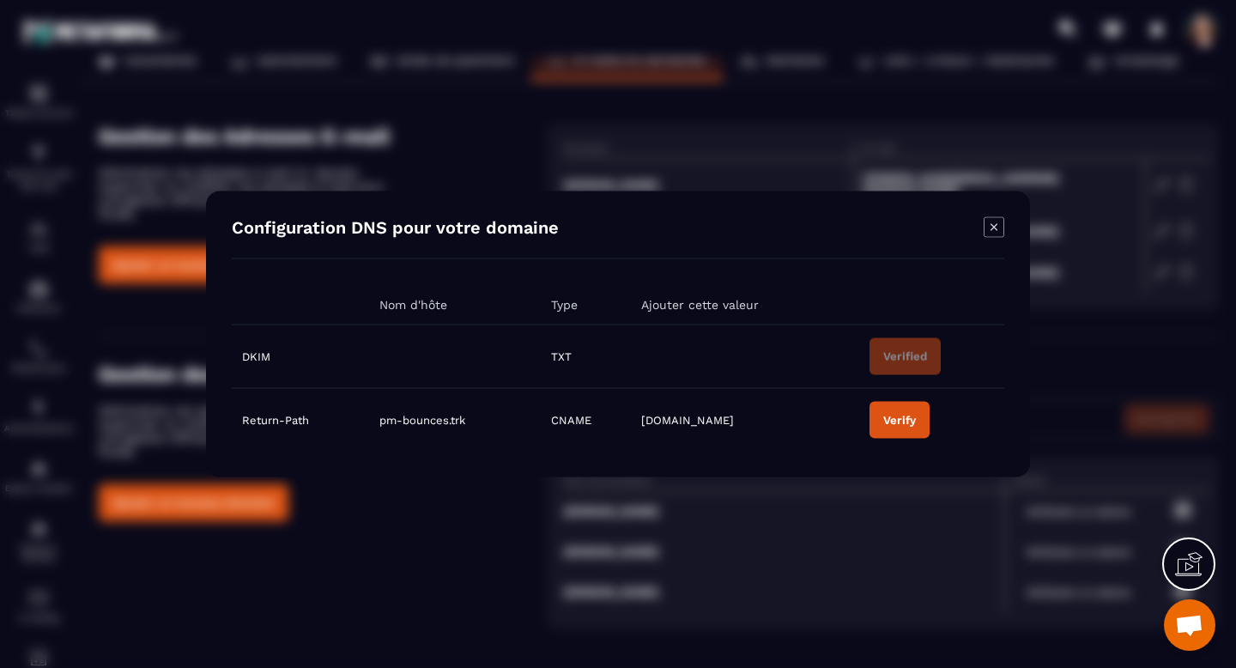
click at [995, 233] on icon "Modal window" at bounding box center [993, 227] width 21 height 21
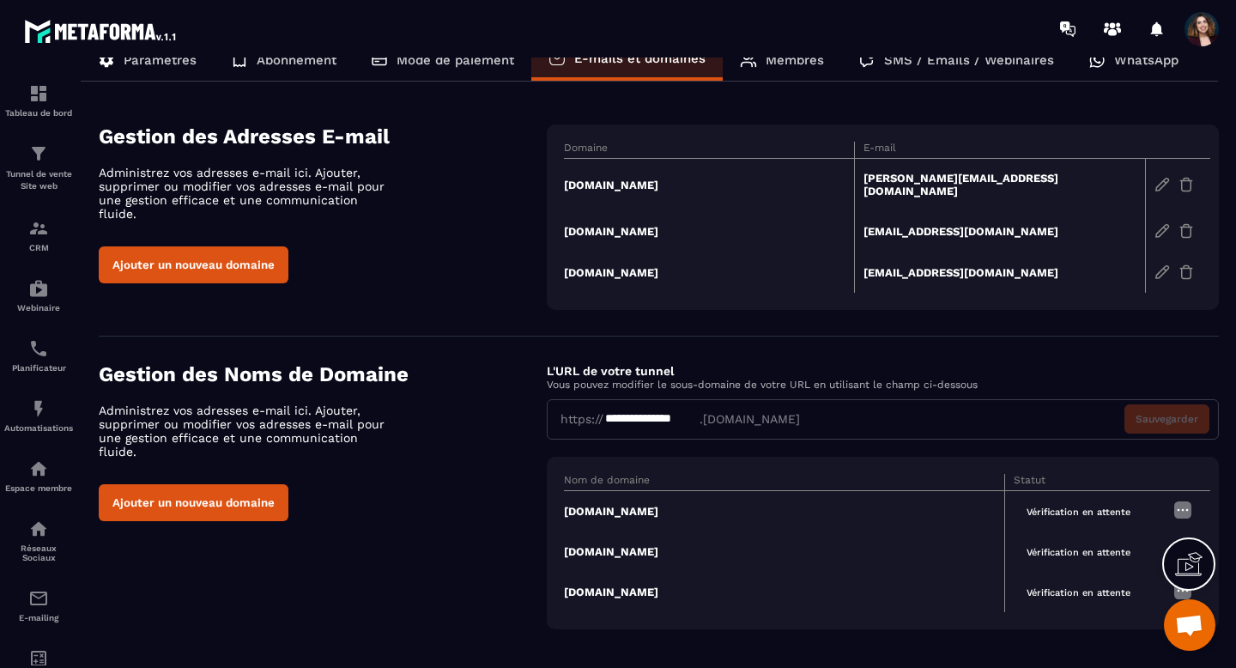
click at [599, 178] on td "[DOMAIN_NAME]" at bounding box center [709, 185] width 291 height 52
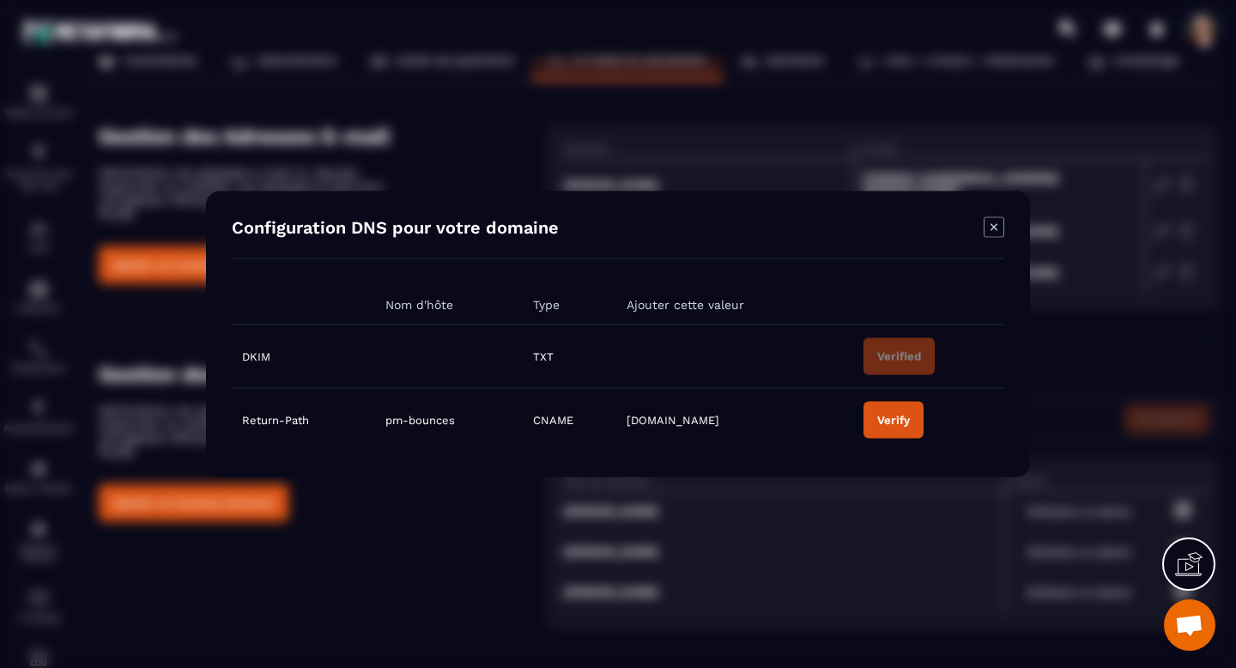
click at [995, 217] on icon "Modal window" at bounding box center [993, 227] width 21 height 21
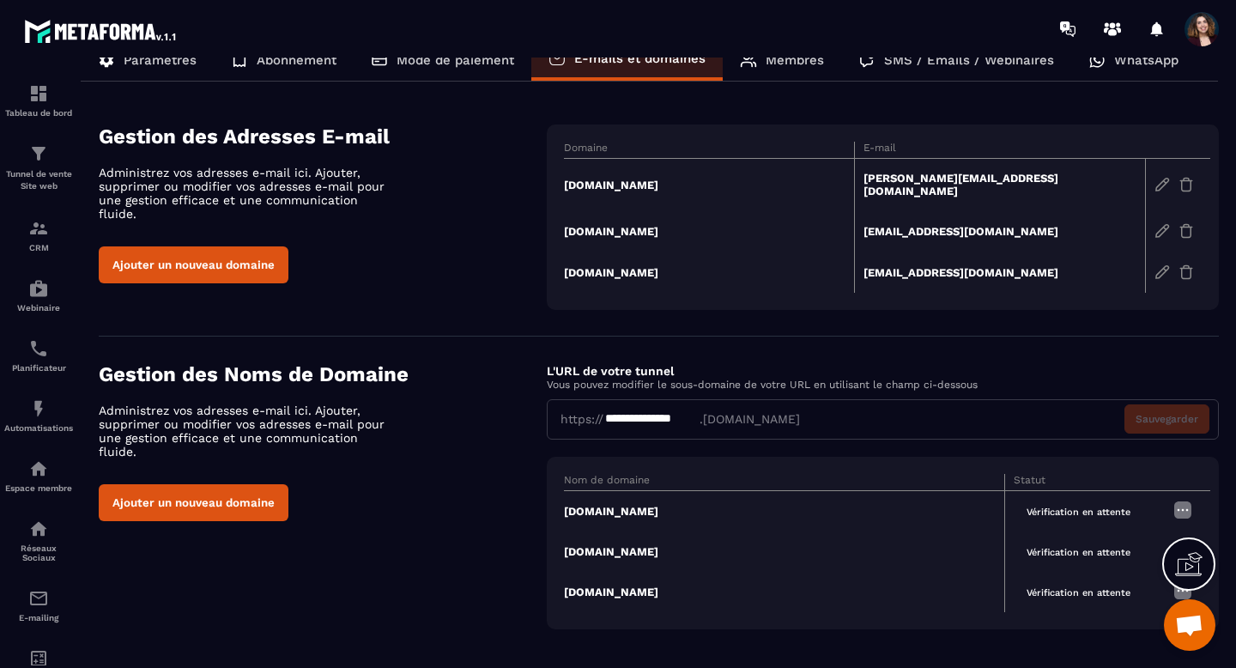
click at [630, 177] on td "[DOMAIN_NAME]" at bounding box center [709, 185] width 291 height 52
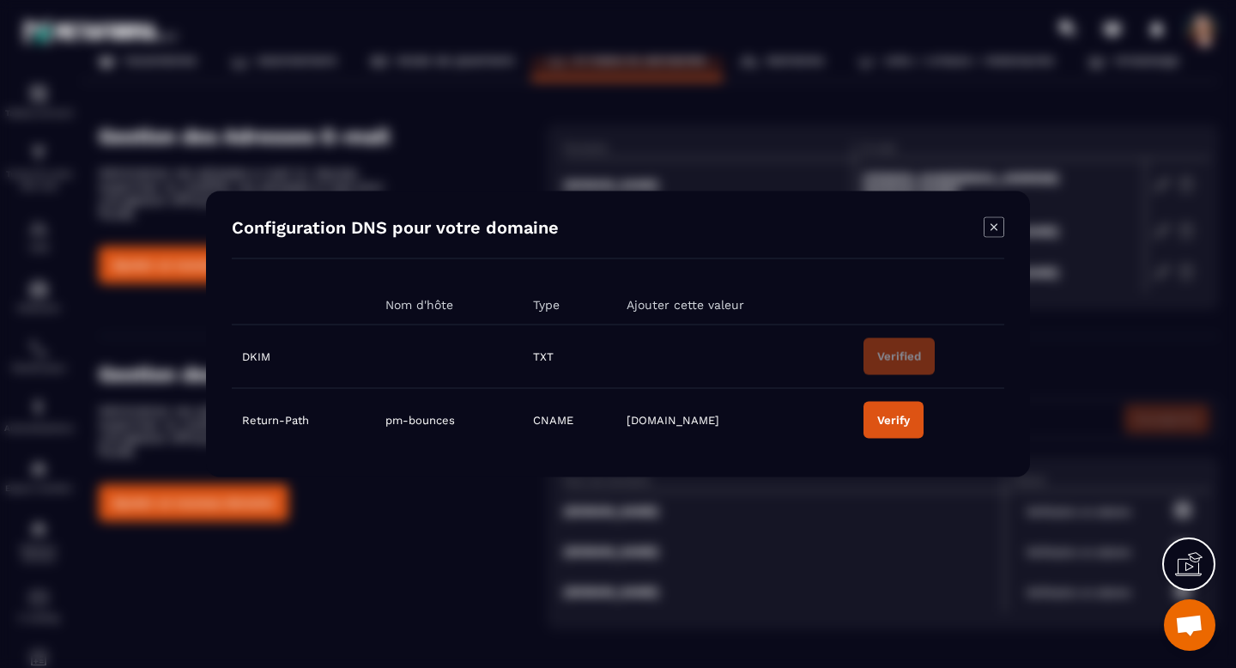
click at [992, 229] on icon "Modal window" at bounding box center [993, 227] width 21 height 21
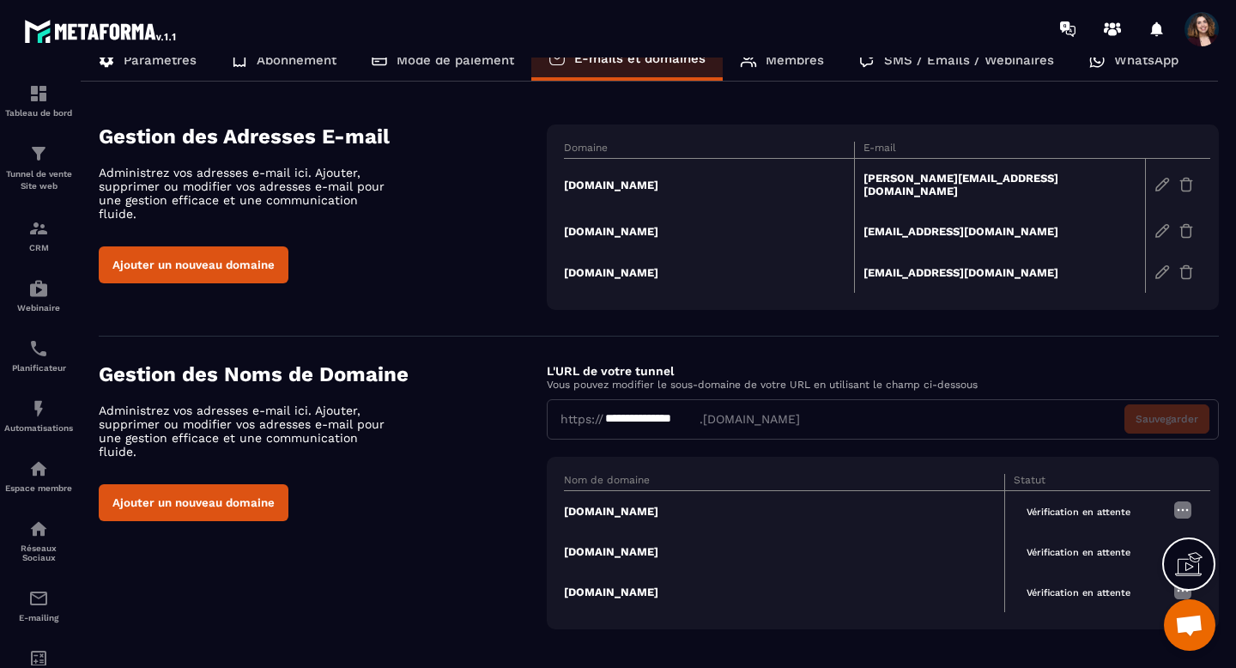
click at [1200, 642] on span "Ouvrir le chat" at bounding box center [1189, 624] width 51 height 51
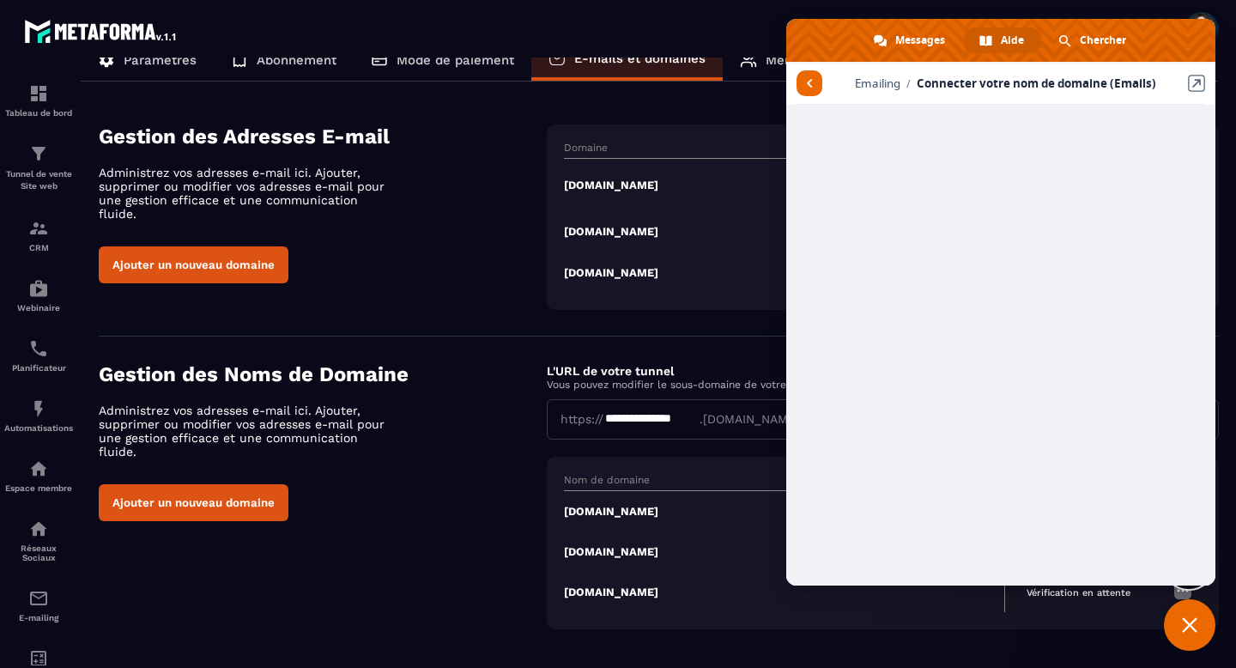
click at [1200, 642] on span "Fermer le chat" at bounding box center [1189, 624] width 51 height 51
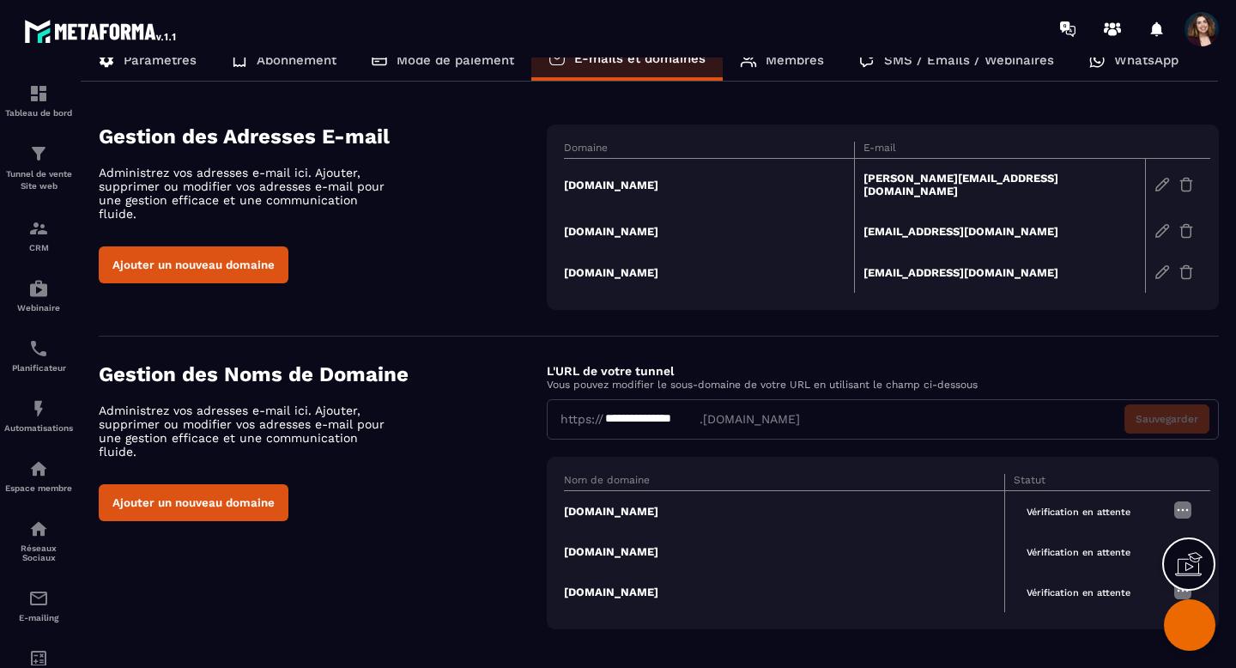
click at [1200, 642] on span "Fermer le chat" at bounding box center [1189, 624] width 51 height 51
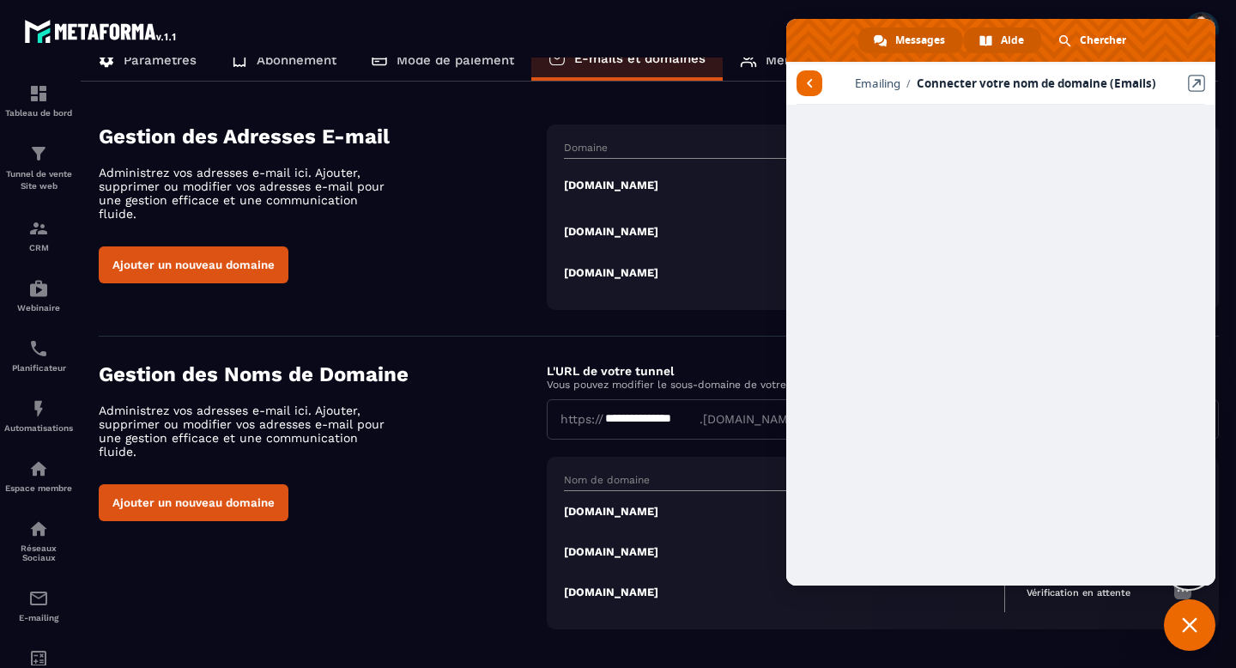
click at [902, 45] on span "Messages" at bounding box center [920, 40] width 50 height 26
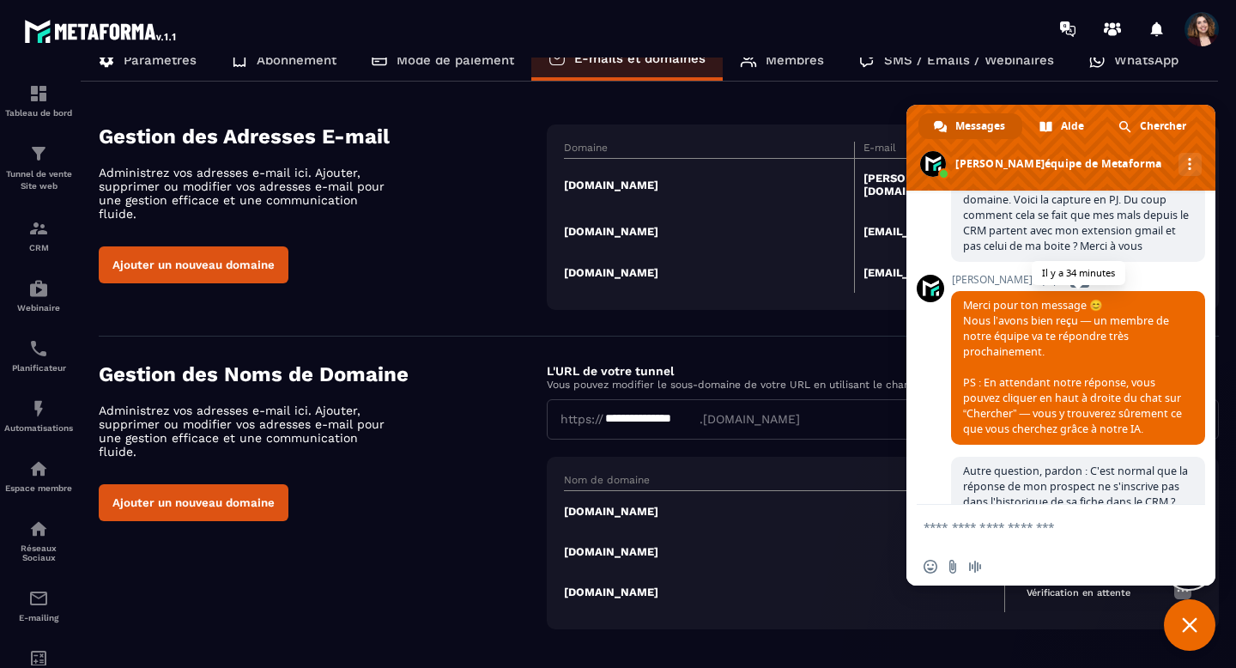
scroll to position [8891, 0]
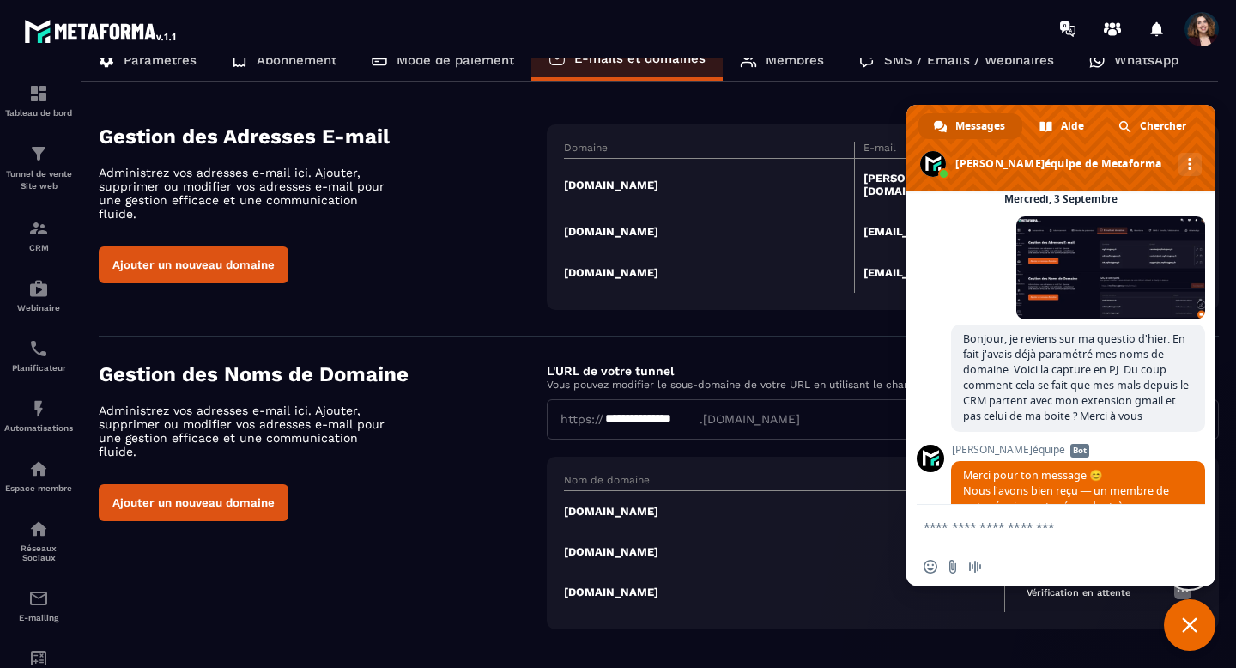
click at [1183, 628] on span "Fermer le chat" at bounding box center [1189, 624] width 15 height 15
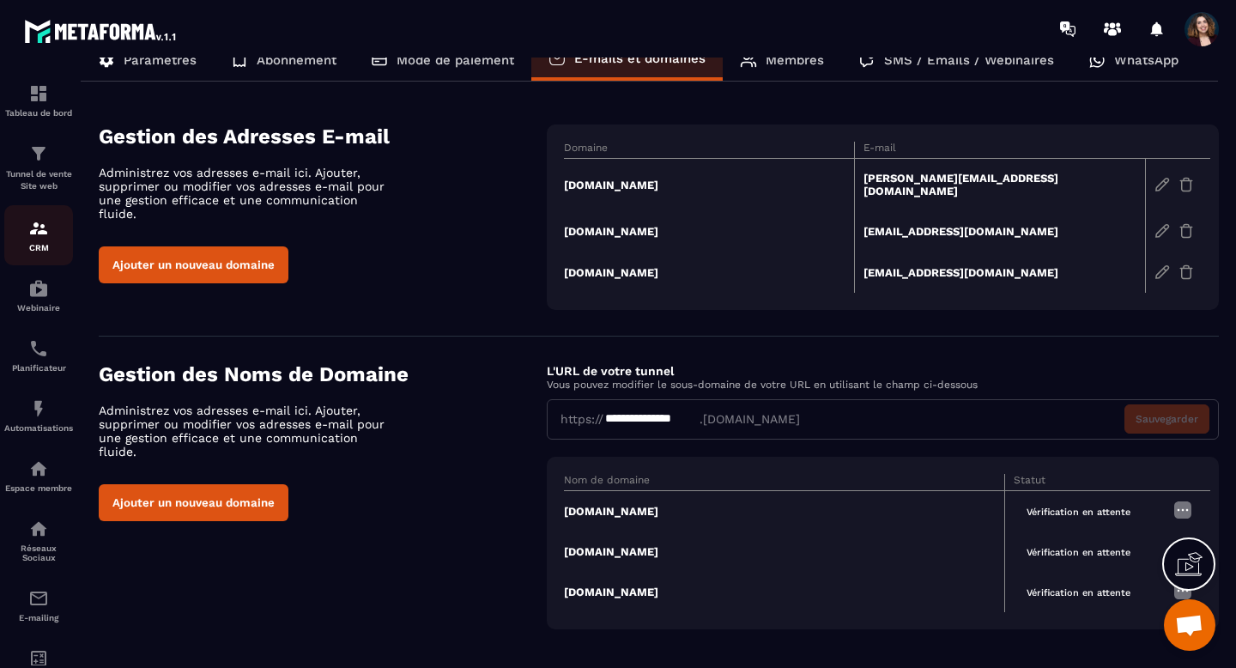
click at [40, 238] on img at bounding box center [38, 228] width 21 height 21
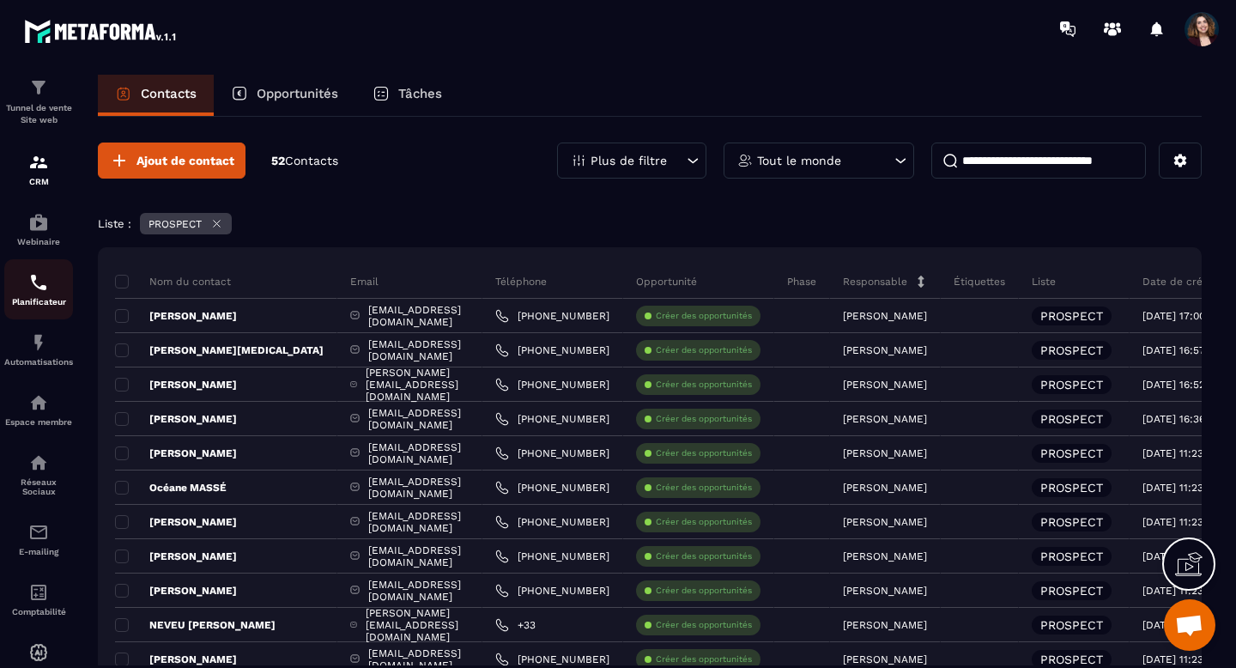
scroll to position [125, 0]
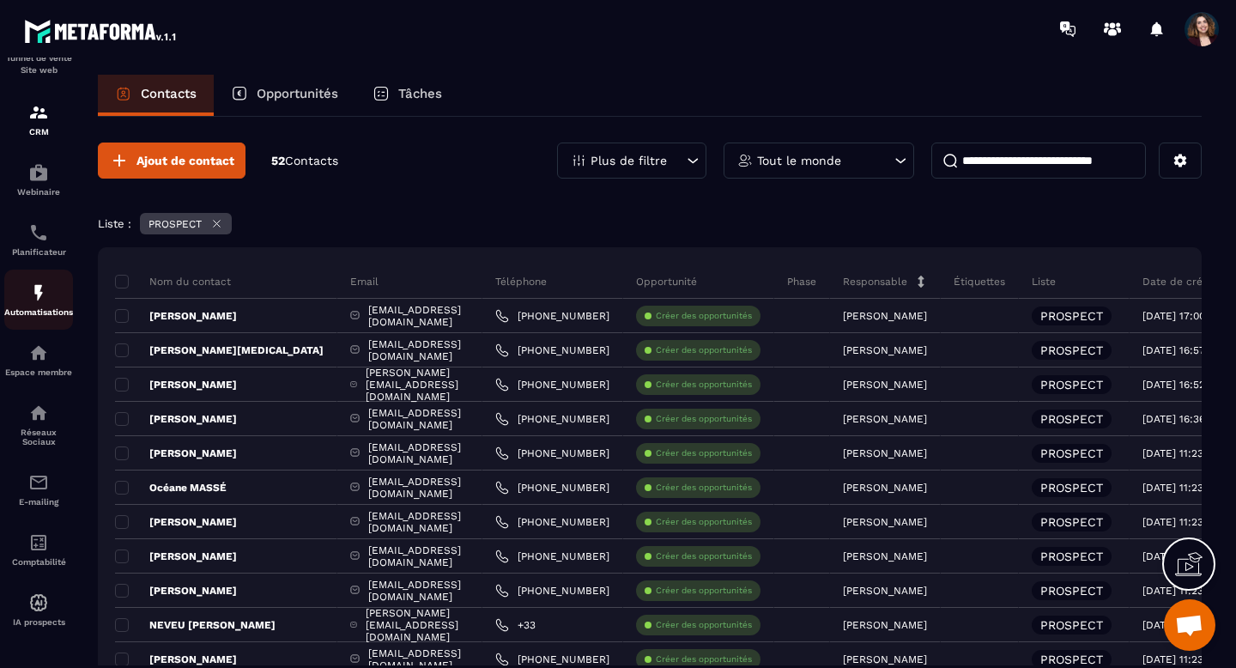
click at [37, 299] on div "Automatisations" at bounding box center [38, 299] width 69 height 34
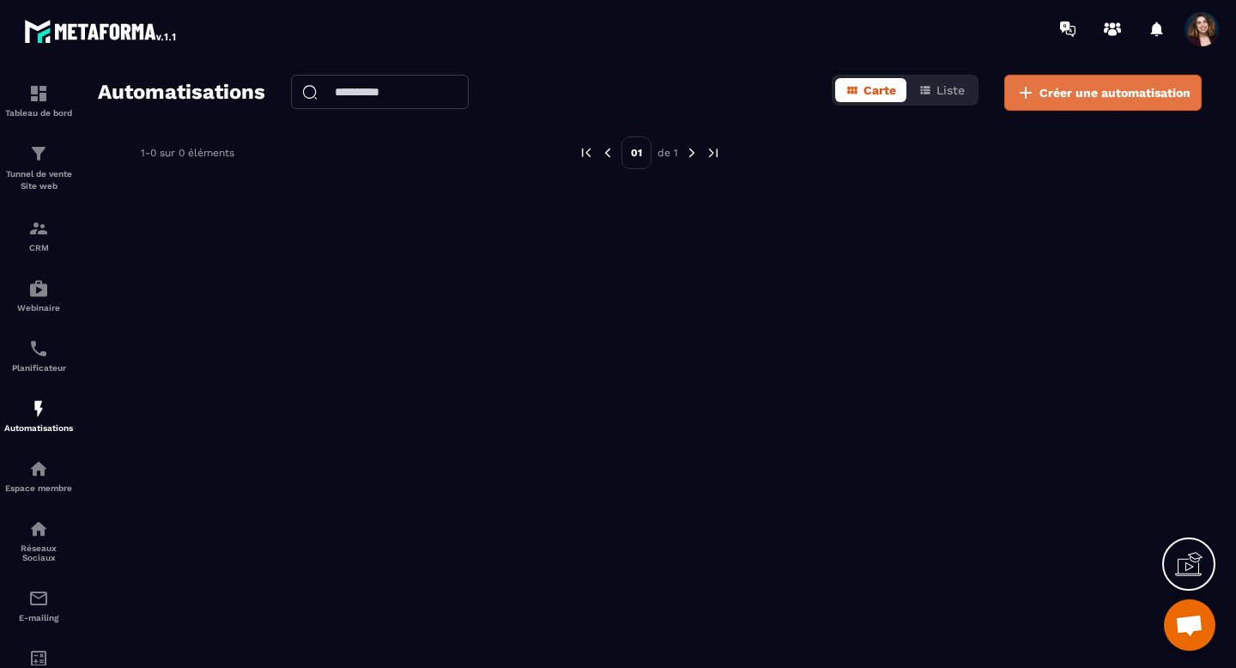
click at [1071, 89] on span "Créer une automatisation" at bounding box center [1114, 92] width 151 height 17
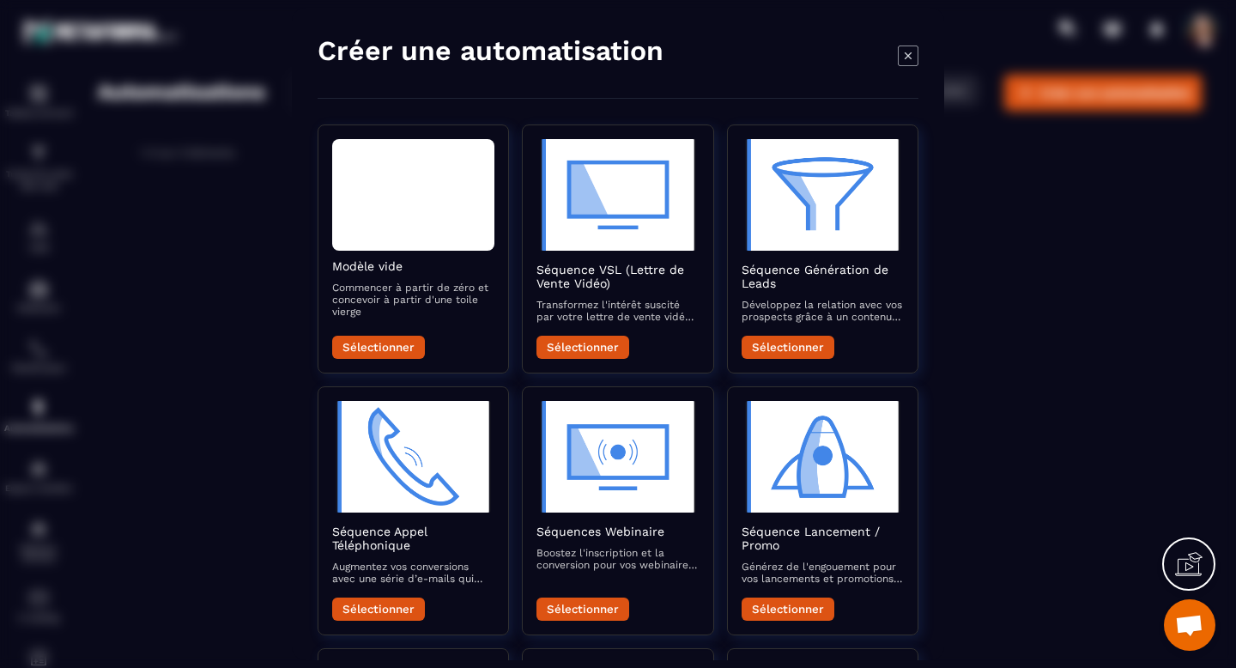
click at [907, 57] on icon "Modal window" at bounding box center [908, 55] width 21 height 21
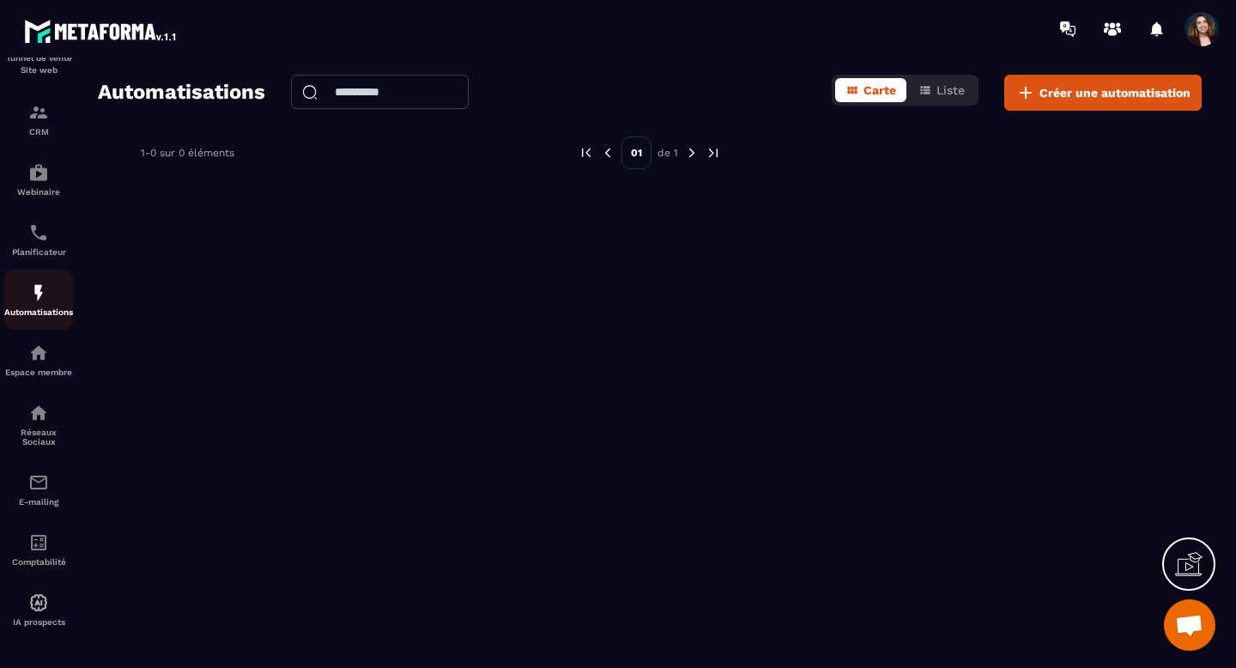
scroll to position [125, 0]
click at [40, 474] on img at bounding box center [38, 482] width 21 height 21
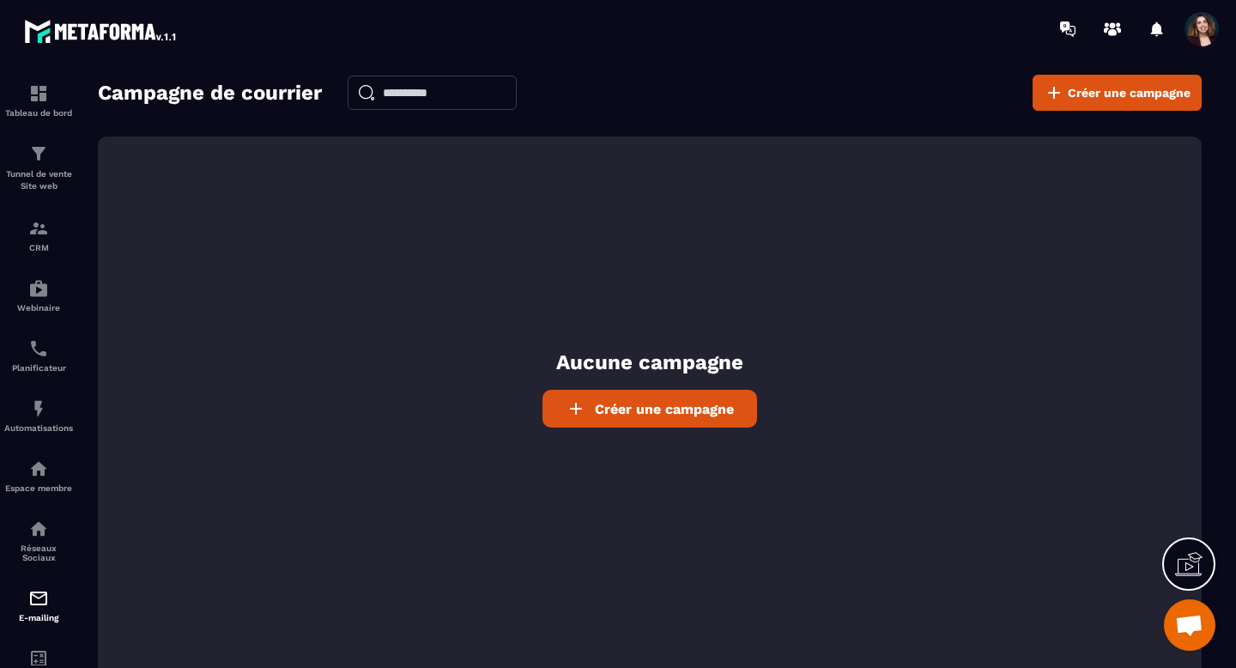
click at [720, 412] on span "Créer une campagne" at bounding box center [664, 409] width 139 height 16
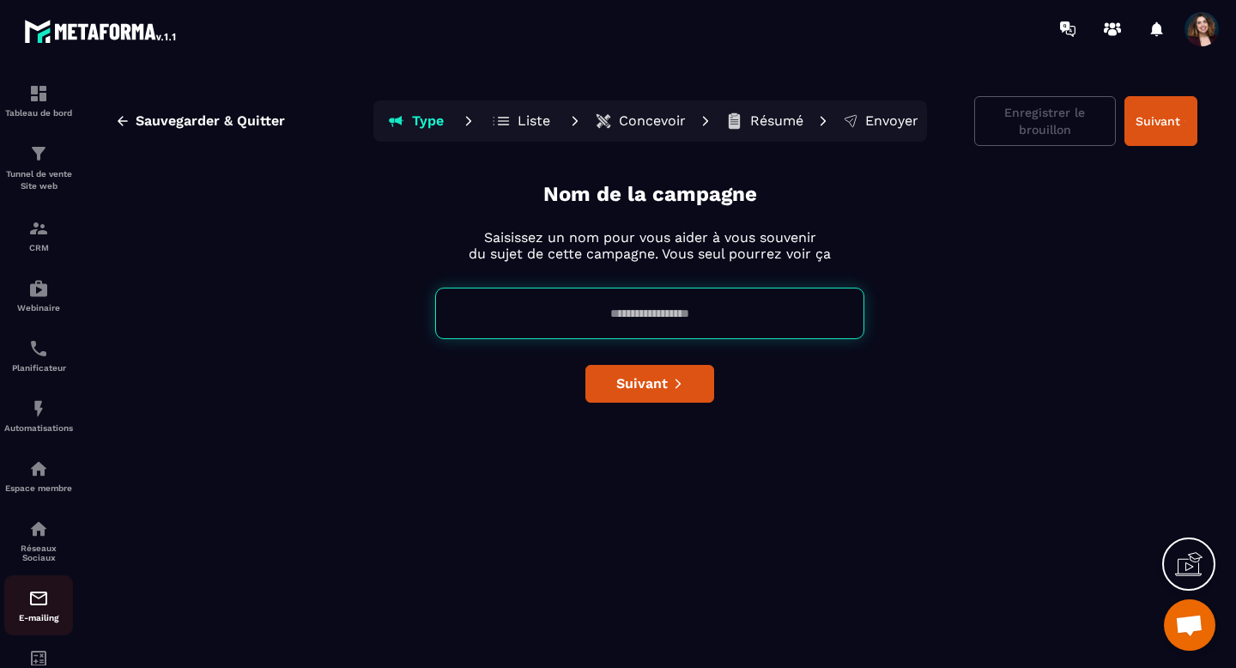
scroll to position [125, 0]
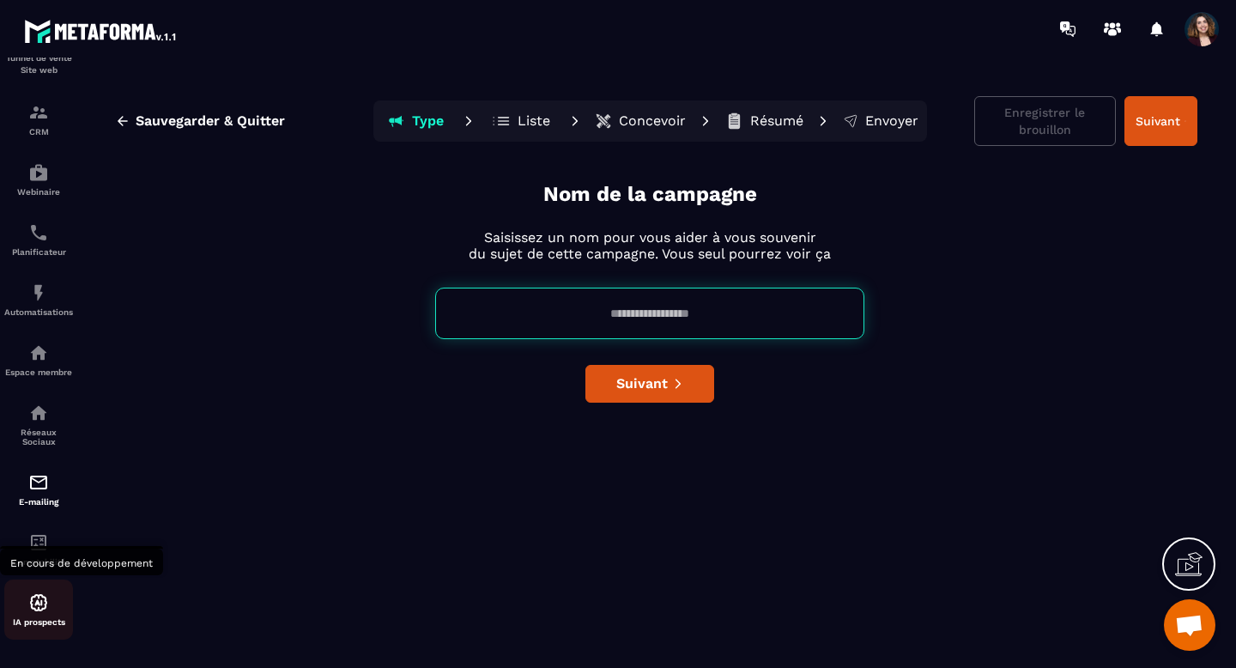
click at [33, 609] on img at bounding box center [38, 602] width 21 height 21
click at [37, 588] on div "IA prospects" at bounding box center [38, 609] width 69 height 60
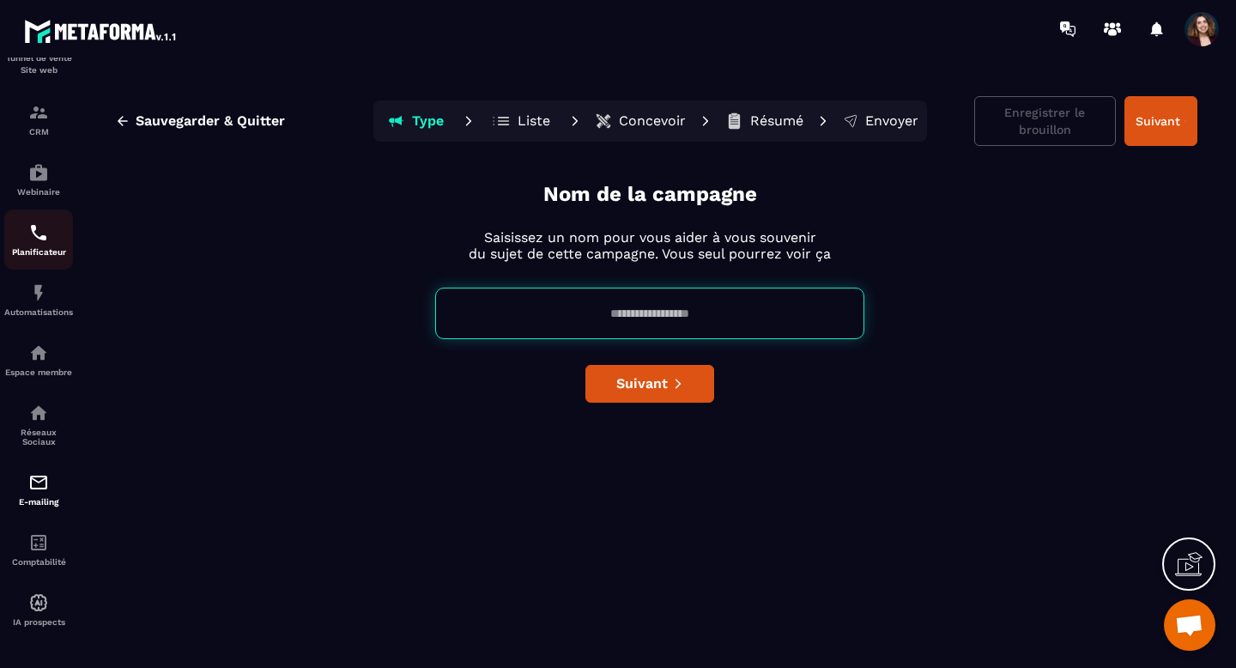
scroll to position [0, 0]
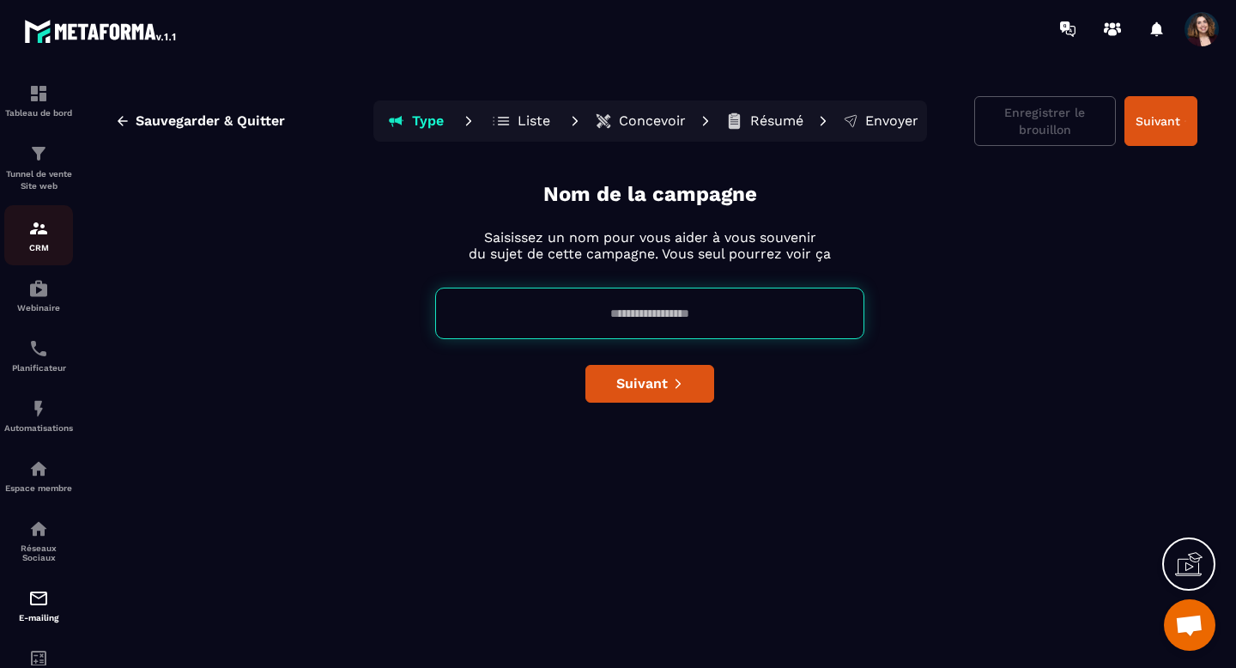
click at [36, 209] on link "CRM" at bounding box center [38, 235] width 69 height 60
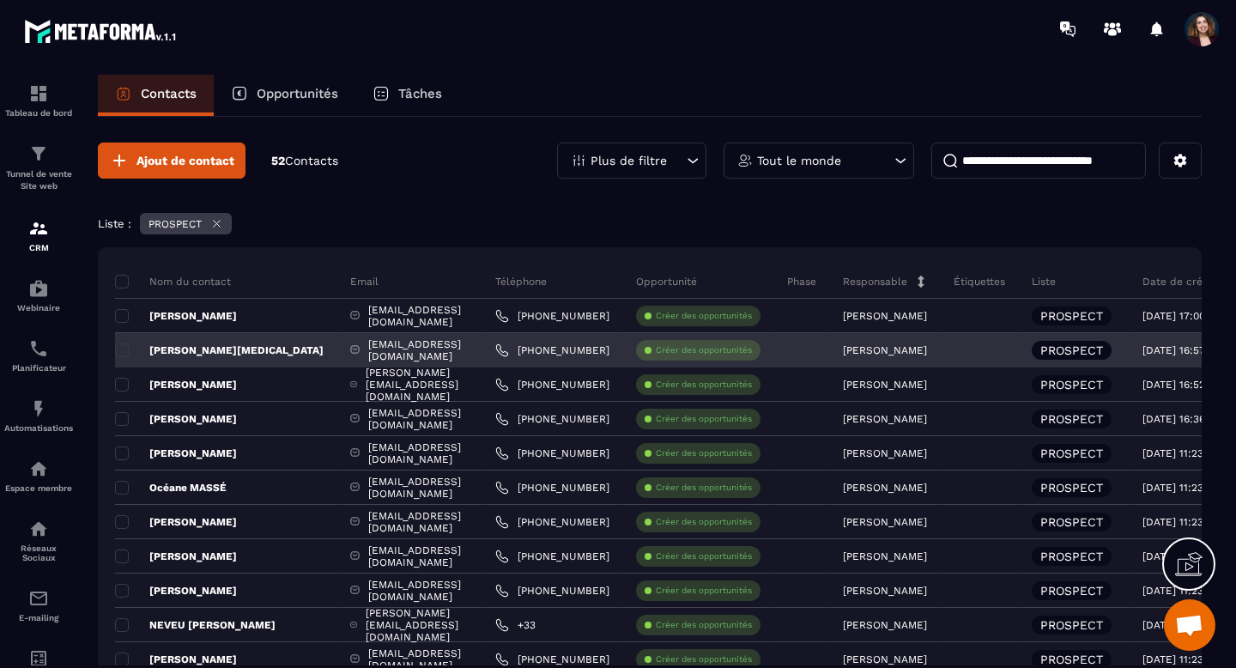
click at [186, 347] on p "[PERSON_NAME][MEDICAL_DATA]" at bounding box center [219, 350] width 209 height 14
